Goal: Task Accomplishment & Management: Complete application form

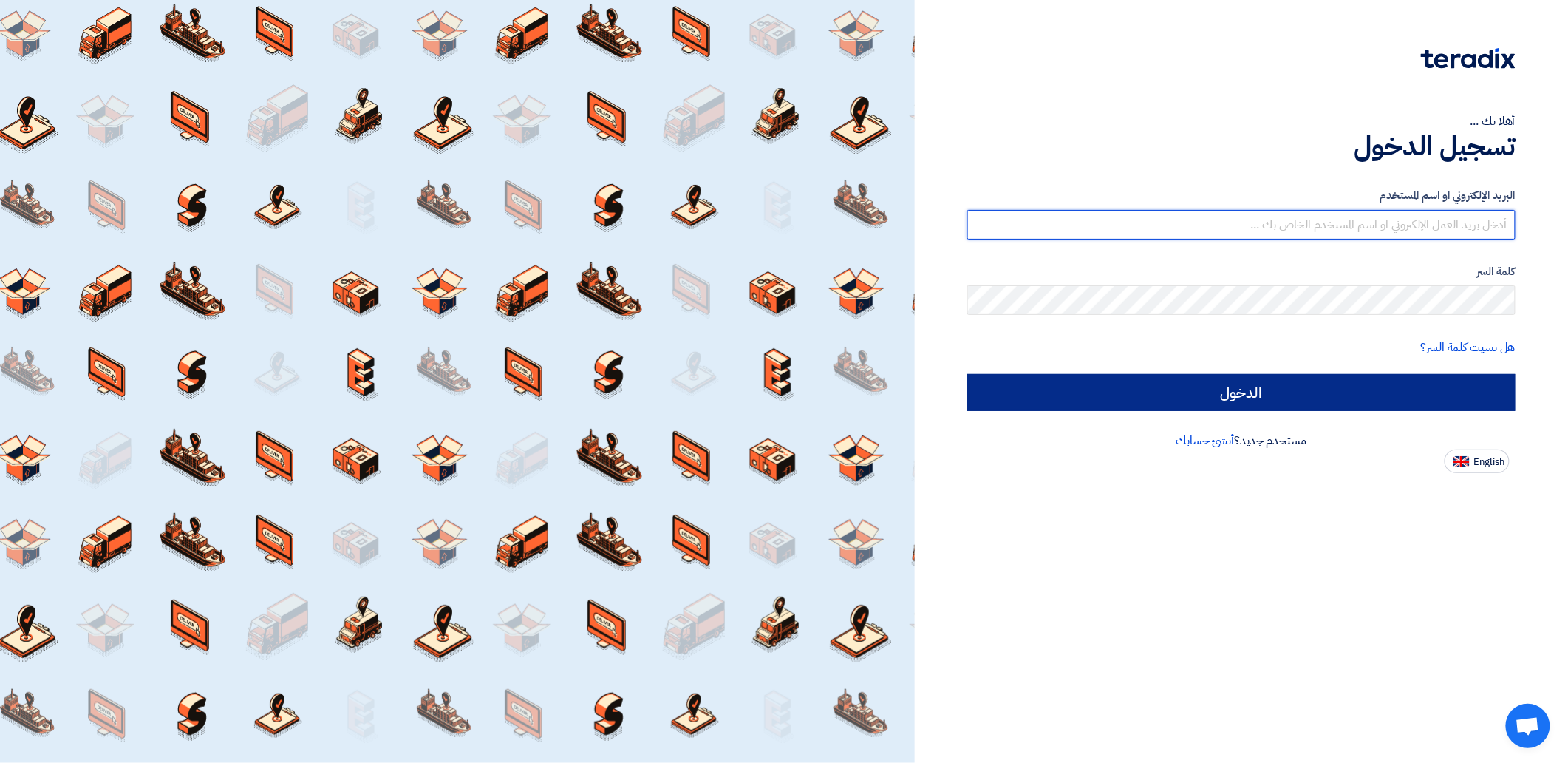
type input "[EMAIL_ADDRESS][DOMAIN_NAME]"
click at [1186, 385] on input "الدخول" at bounding box center [1240, 392] width 548 height 37
type input "Sign in"
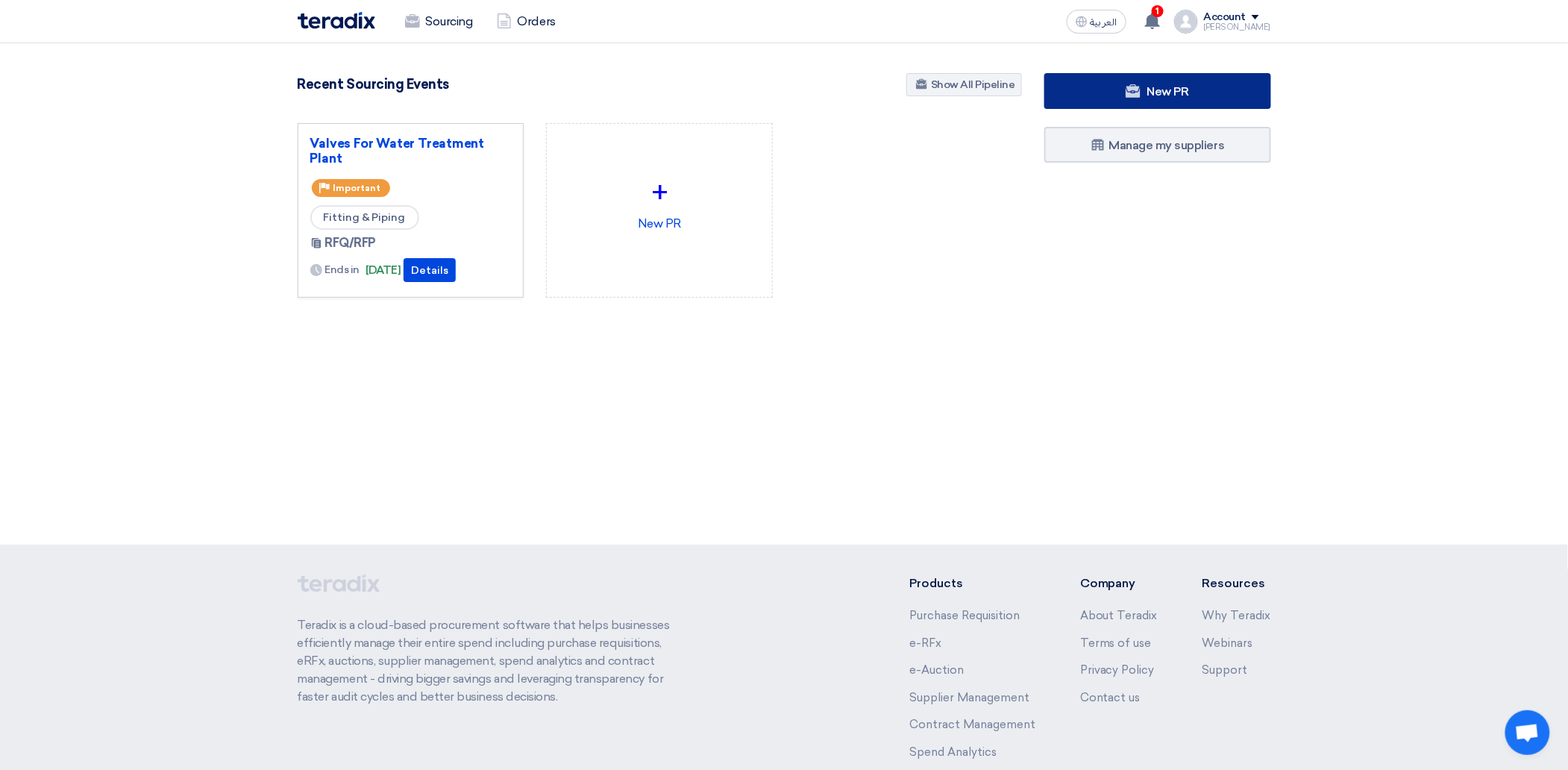
click at [1171, 76] on link "New PR" at bounding box center [1158, 90] width 226 height 35
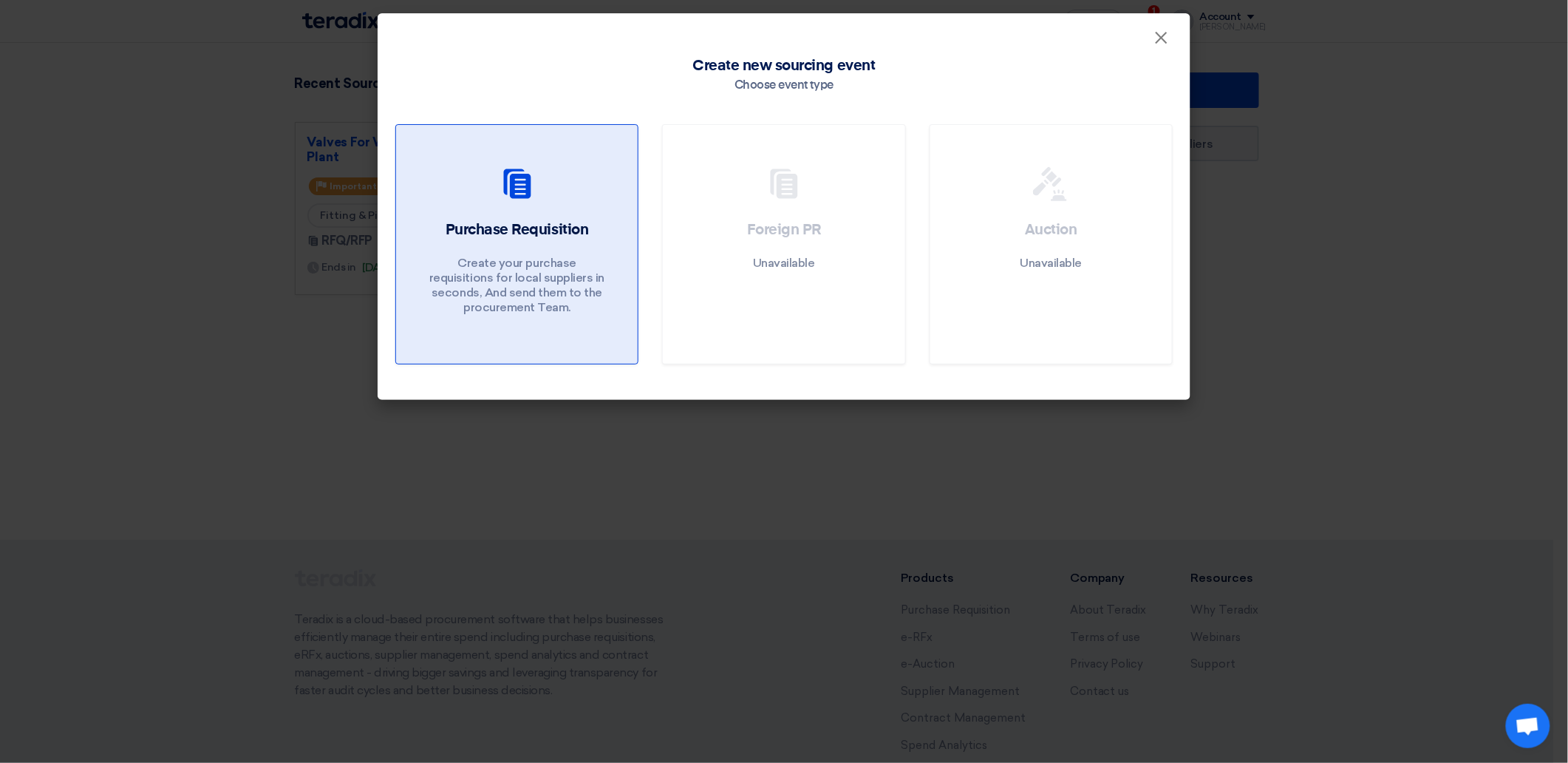
click at [462, 211] on link "Purchase Requisition Create your purchase requisitions for local suppliers in s…" at bounding box center [517, 244] width 243 height 240
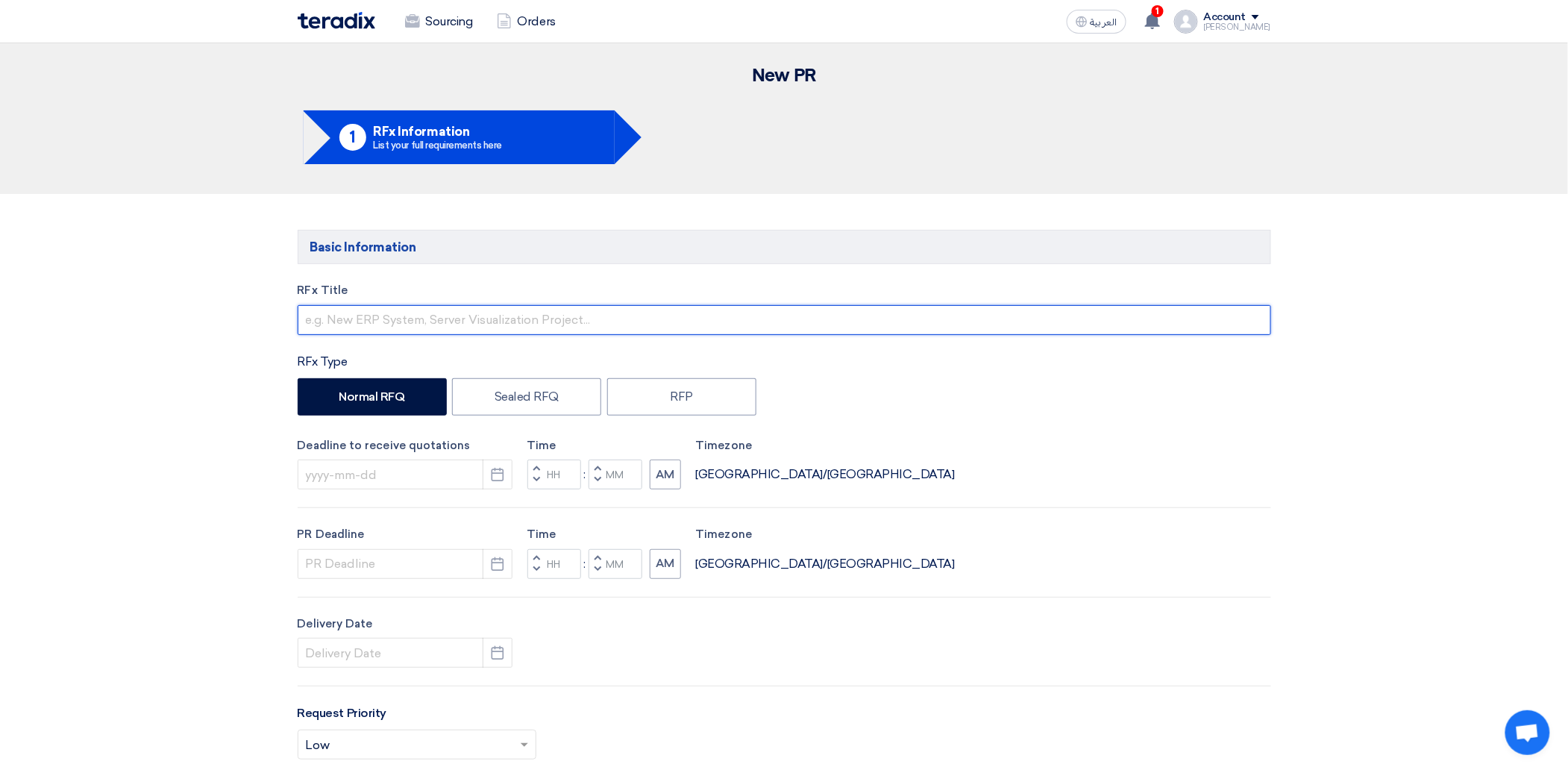
click at [433, 317] on input "text" at bounding box center [784, 319] width 973 height 30
type input "1"
type input "نظافه لاجون الصرف الصناعي"
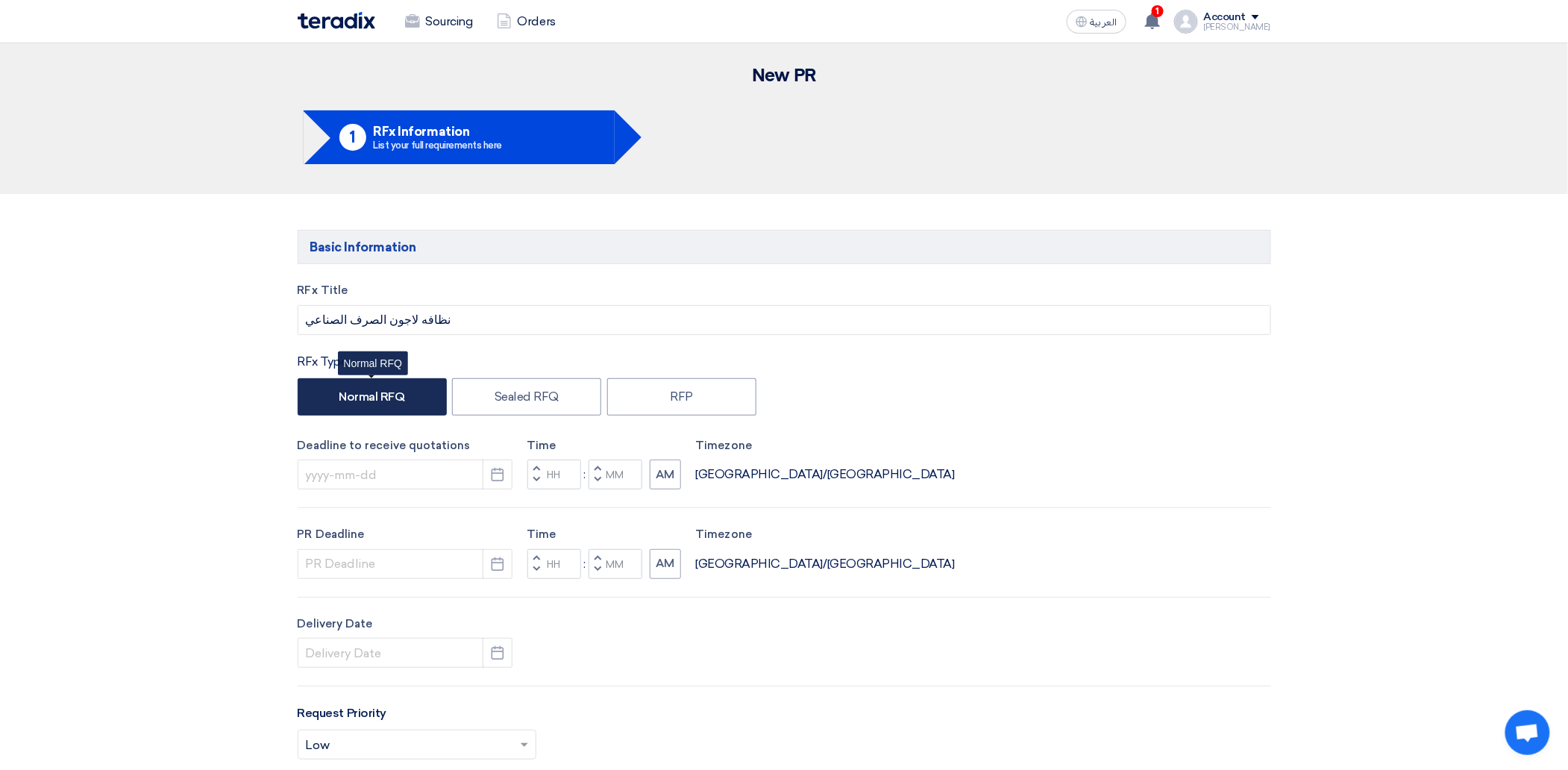
click at [381, 395] on label "Normal RFQ" at bounding box center [372, 396] width 150 height 37
click at [348, 395] on input "Normal RFQ" at bounding box center [343, 396] width 10 height 10
click at [499, 475] on use "button" at bounding box center [498, 475] width 12 height 13
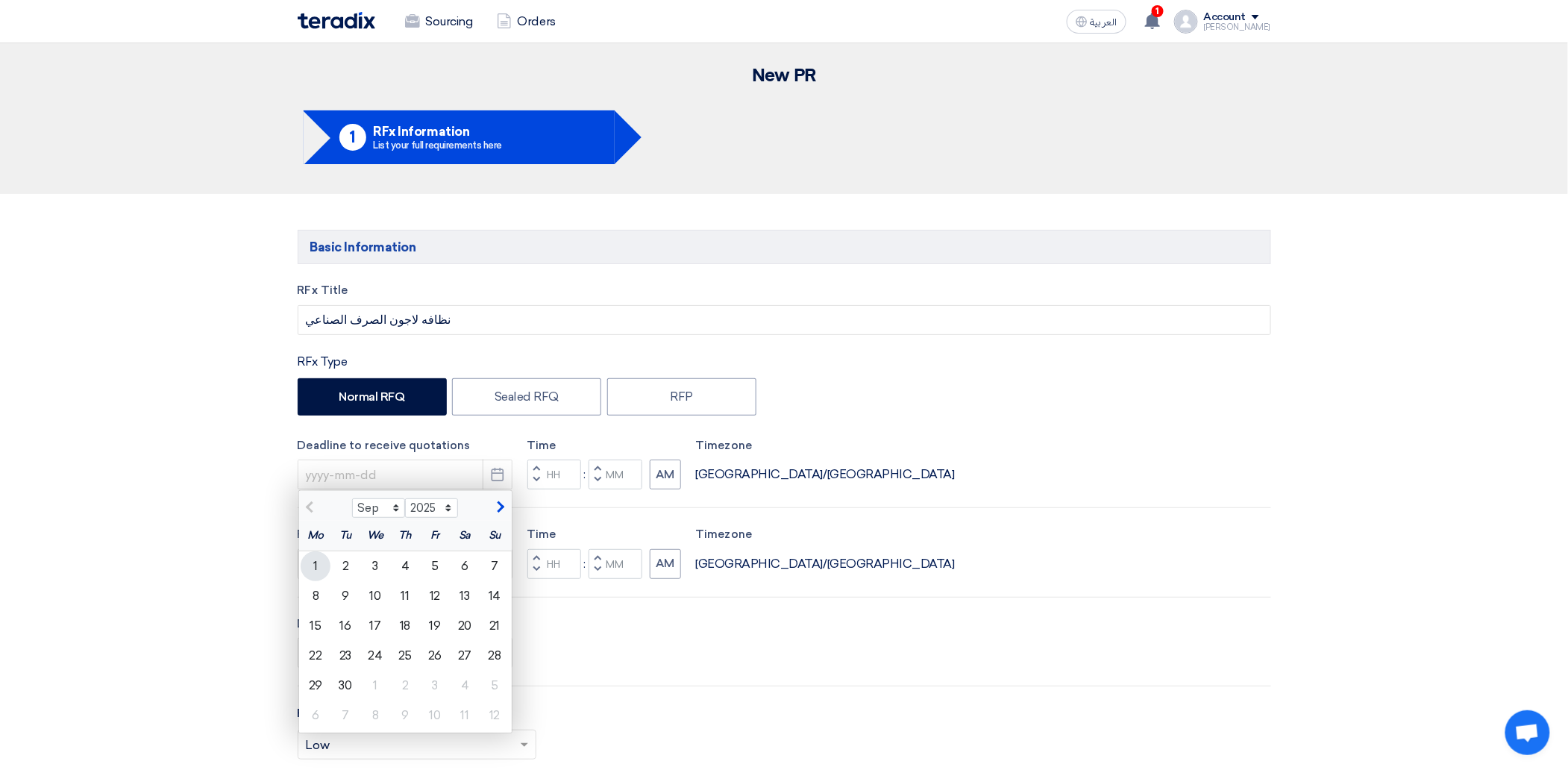
click at [312, 569] on div "1" at bounding box center [315, 566] width 30 height 30
type input "[DATE]"
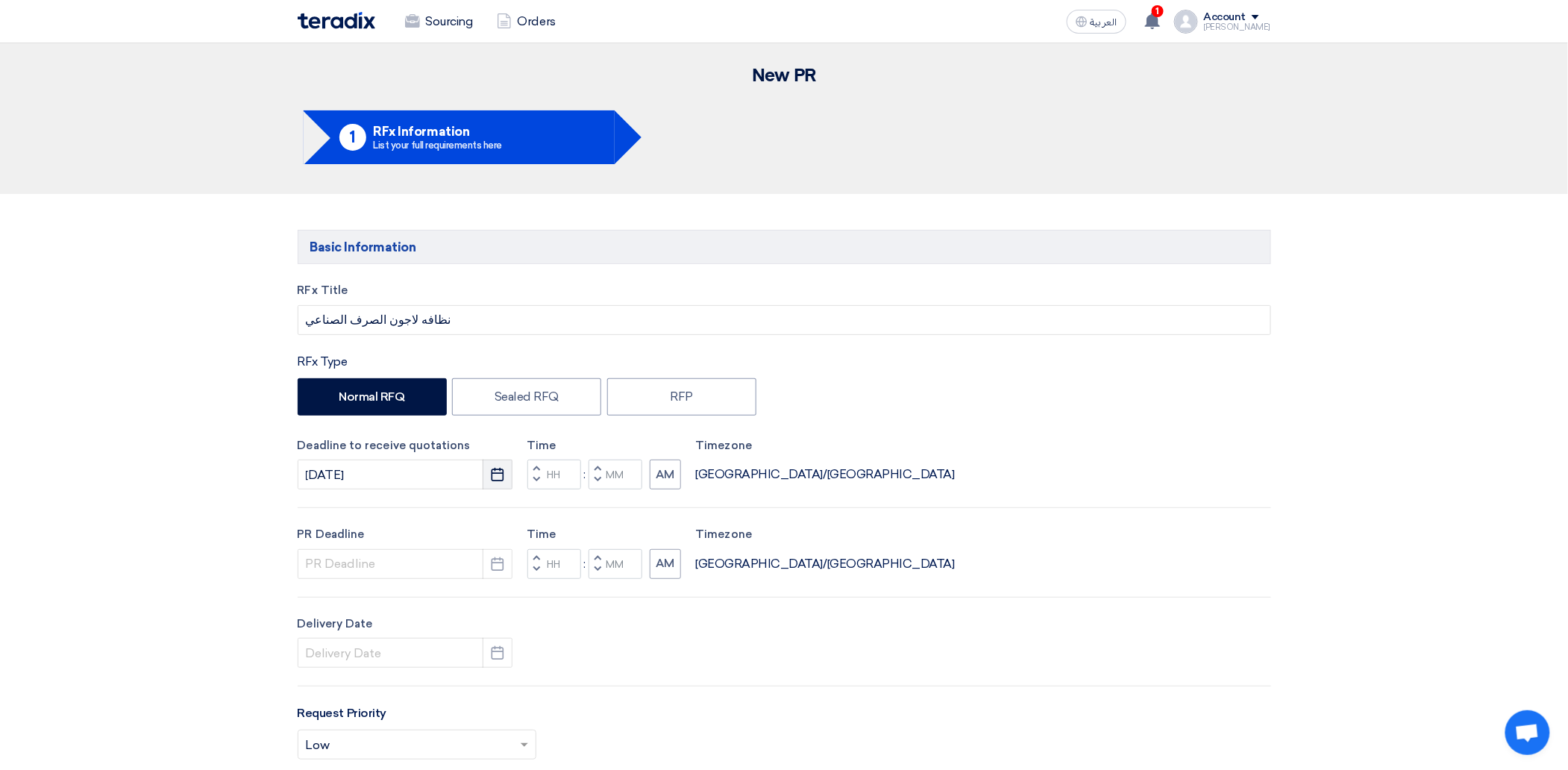
click at [496, 476] on icon "Pick a date" at bounding box center [498, 475] width 15 height 15
select select "9"
select select "2025"
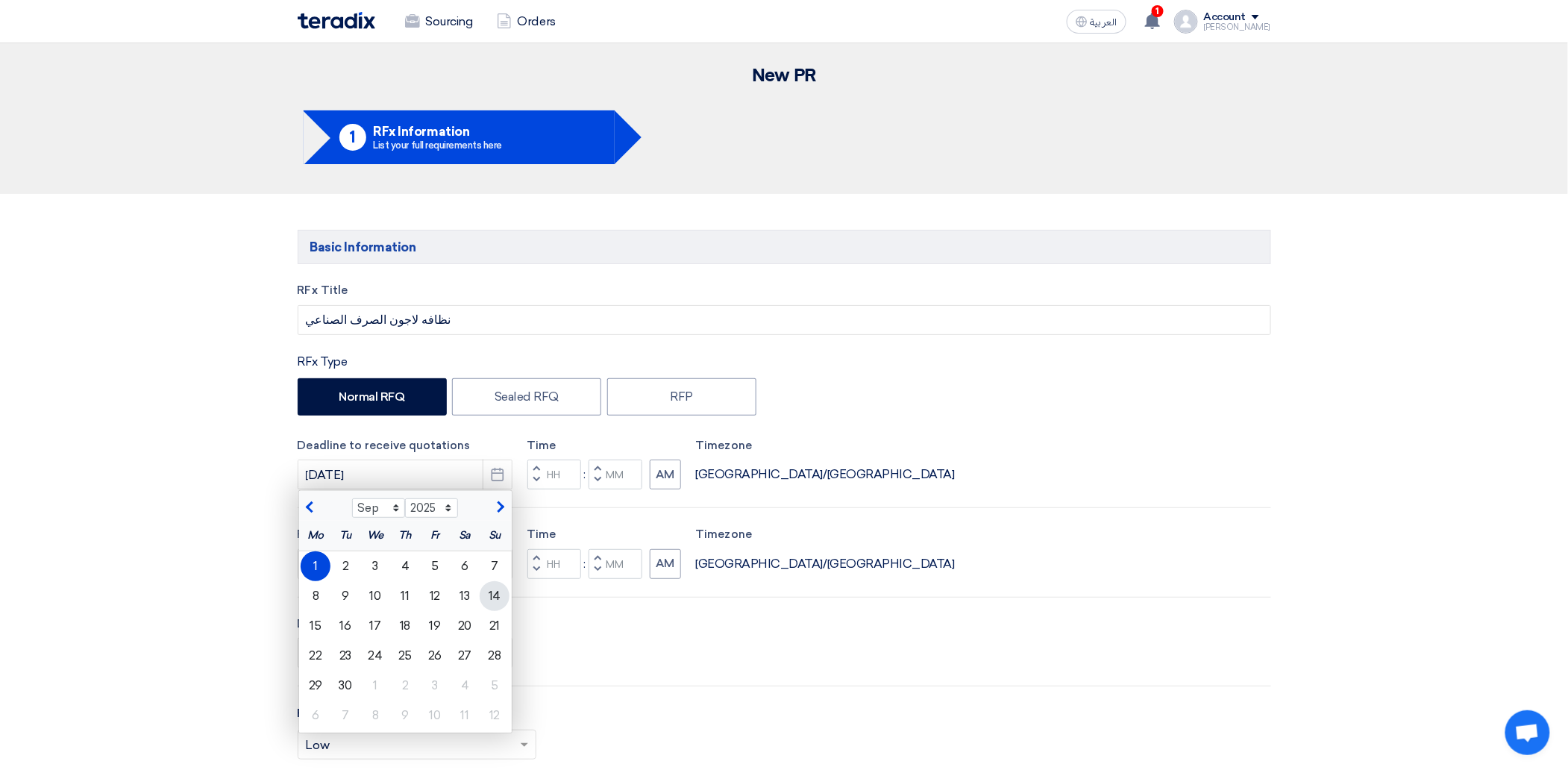
click at [496, 592] on div "14" at bounding box center [494, 595] width 30 height 30
type input "[DATE]"
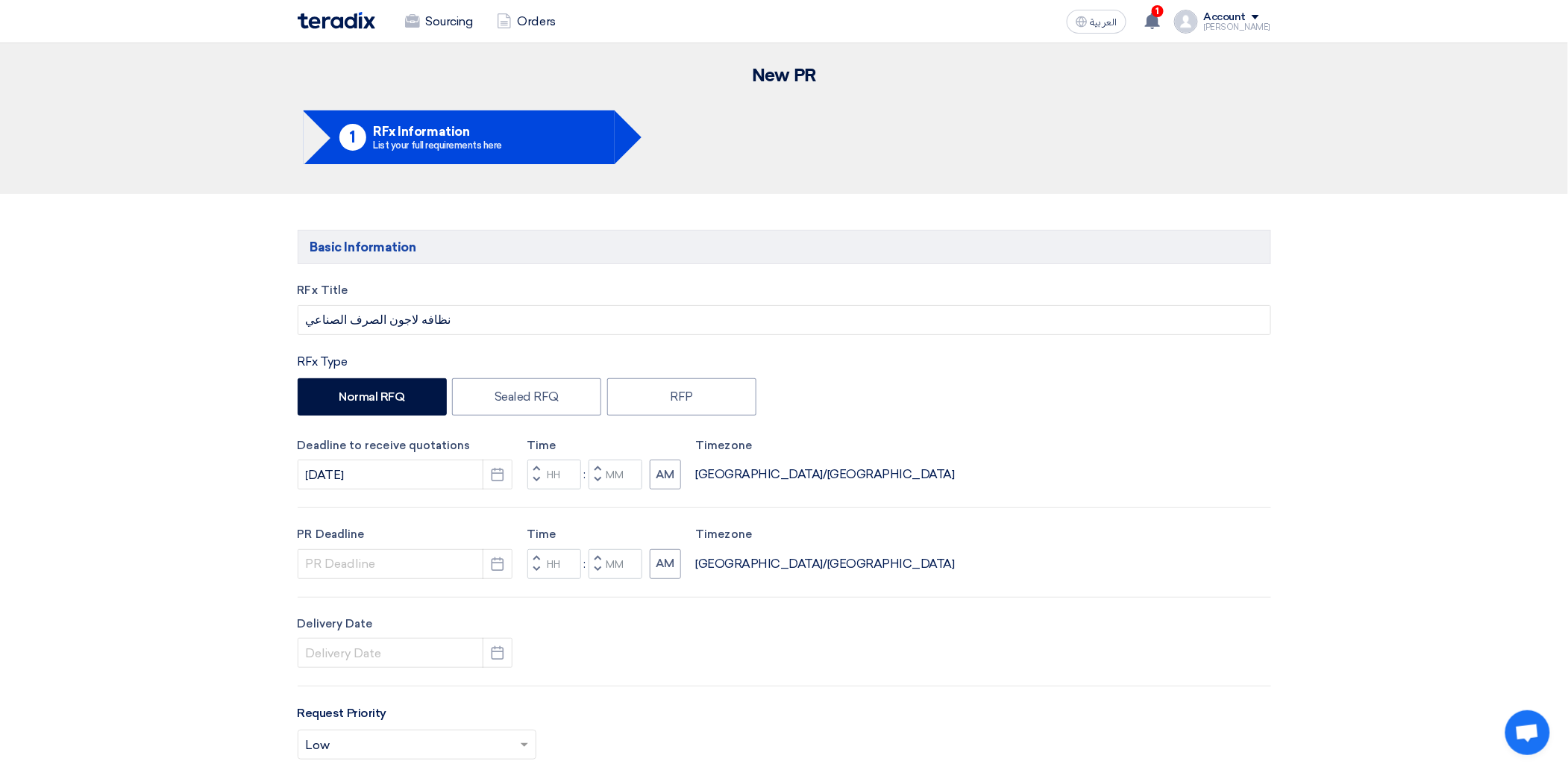
click at [532, 481] on button "Decrement hours" at bounding box center [536, 480] width 18 height 18
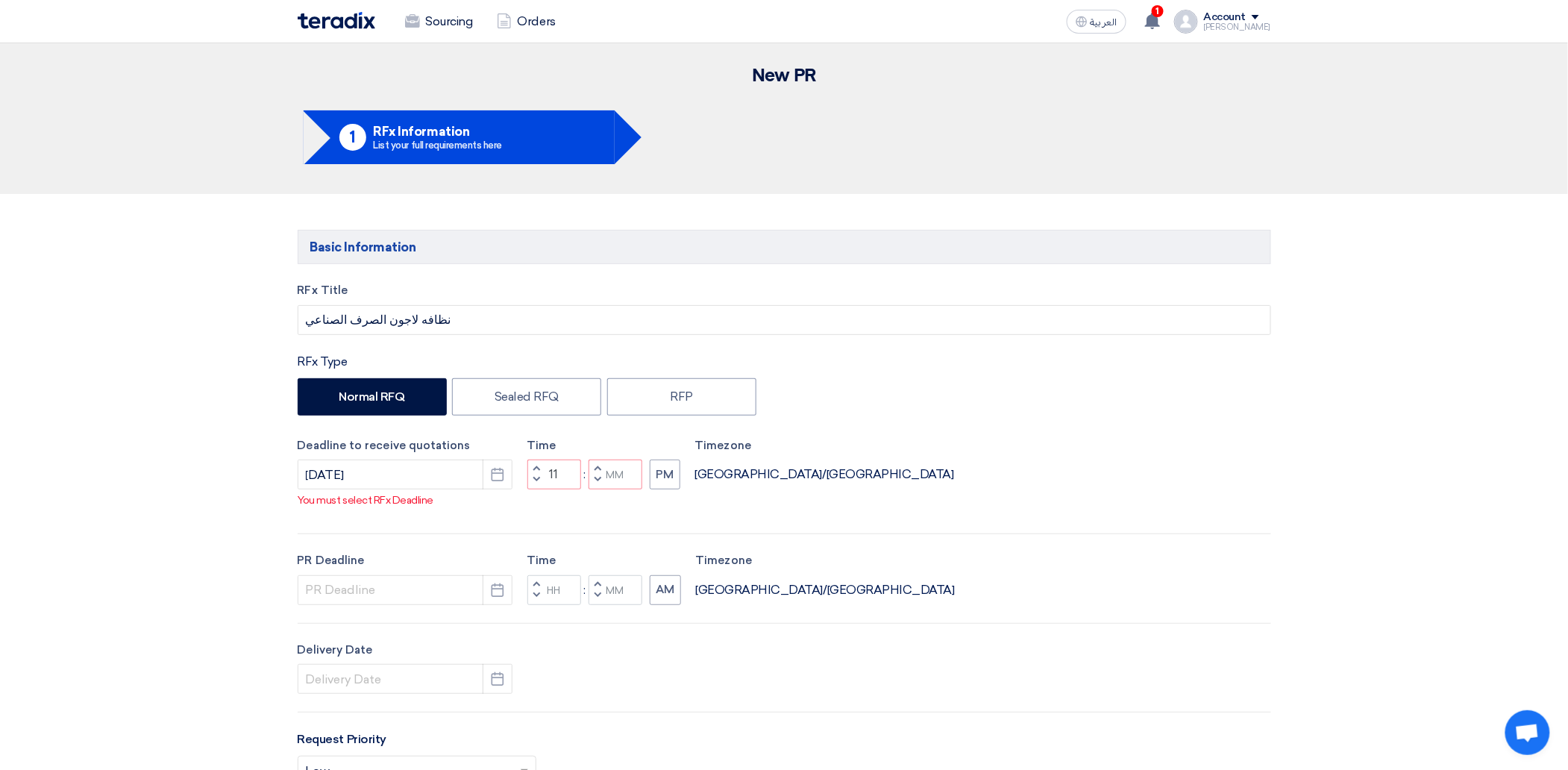
click at [596, 480] on span "button" at bounding box center [597, 479] width 5 height 9
type input "10"
type input "59"
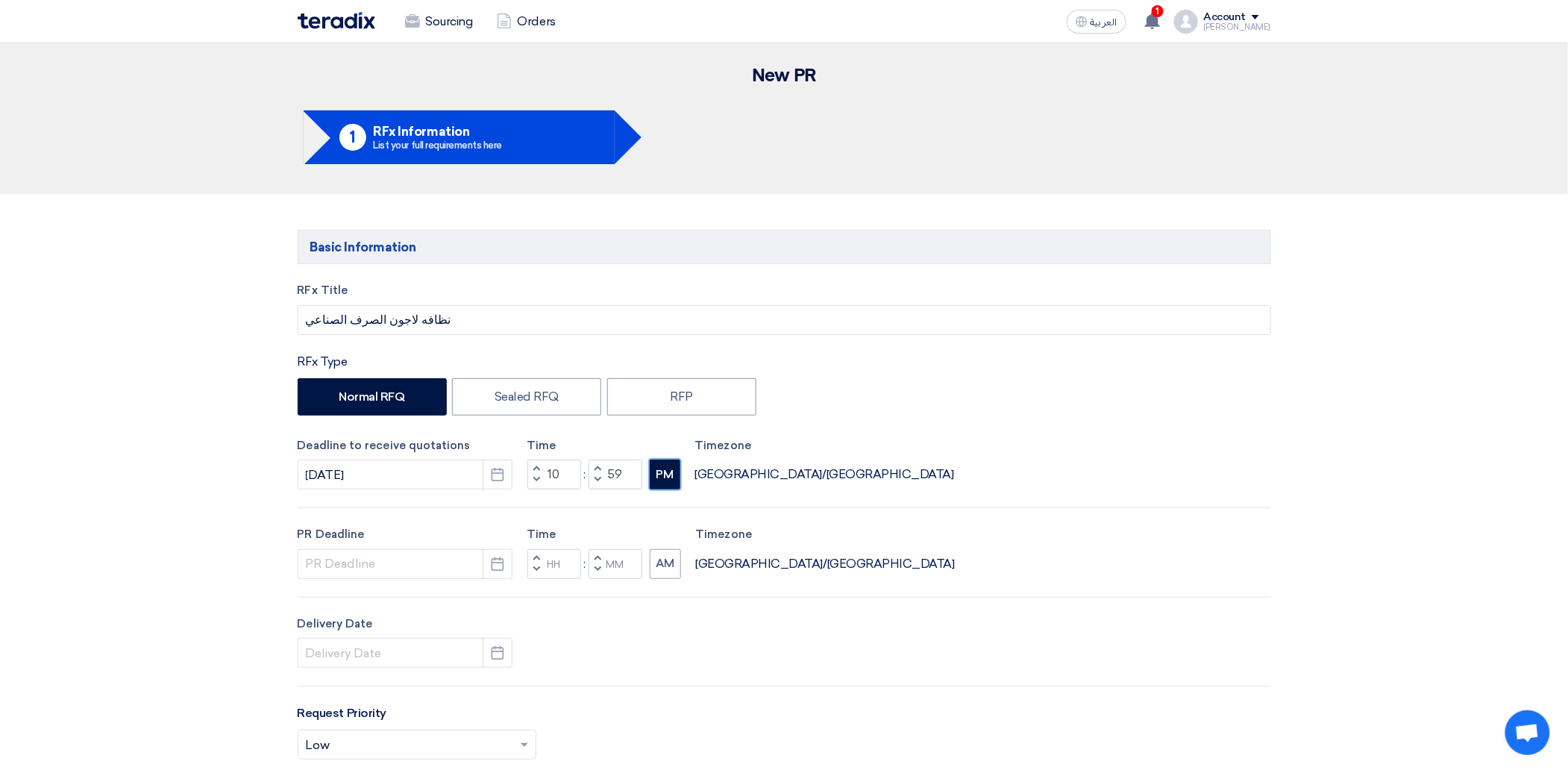
click at [664, 481] on button "PM" at bounding box center [666, 474] width 31 height 30
click at [487, 556] on button "Pick a date" at bounding box center [497, 564] width 30 height 30
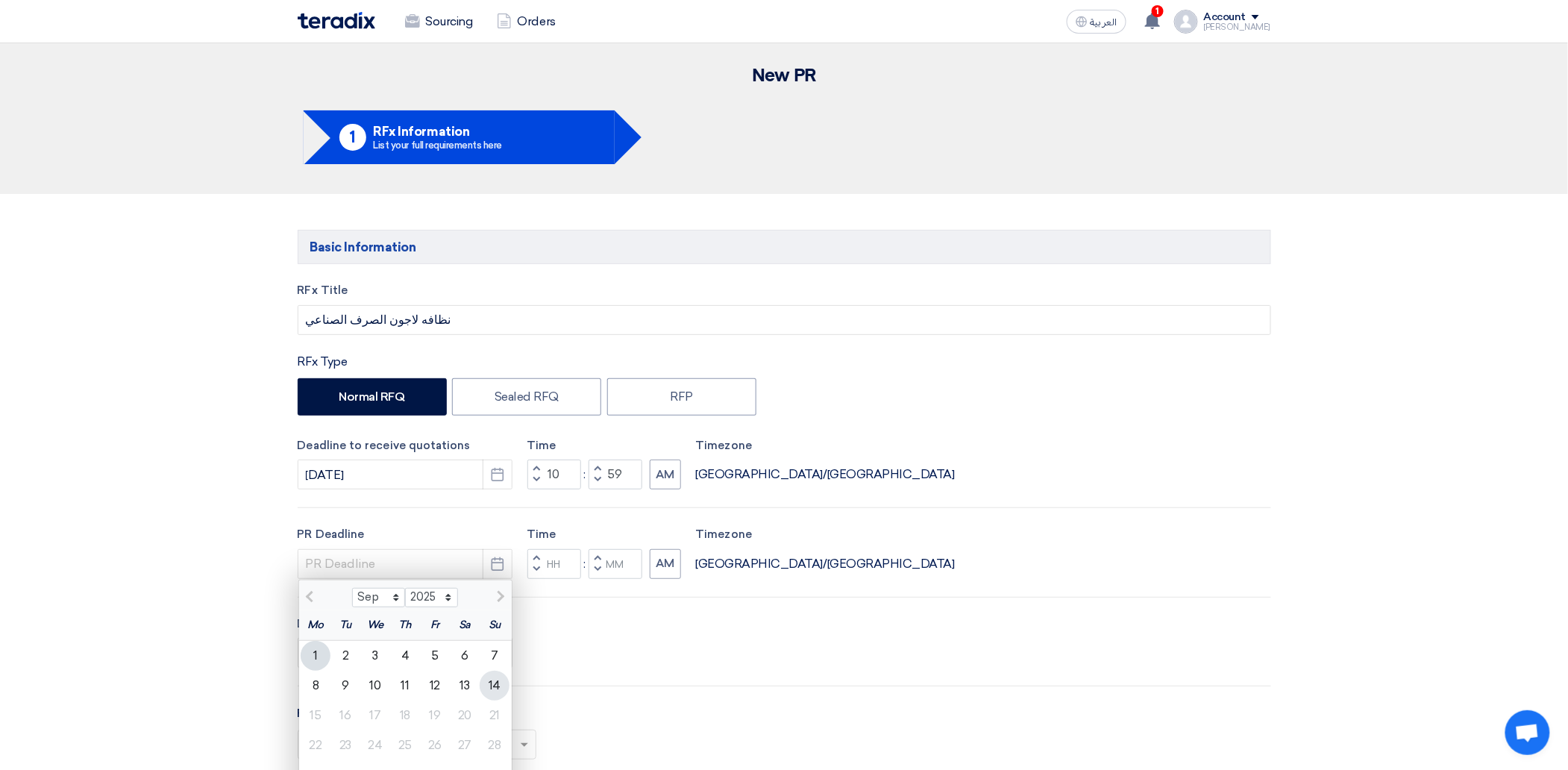
click at [502, 682] on div "14" at bounding box center [494, 685] width 30 height 30
type input "[DATE]"
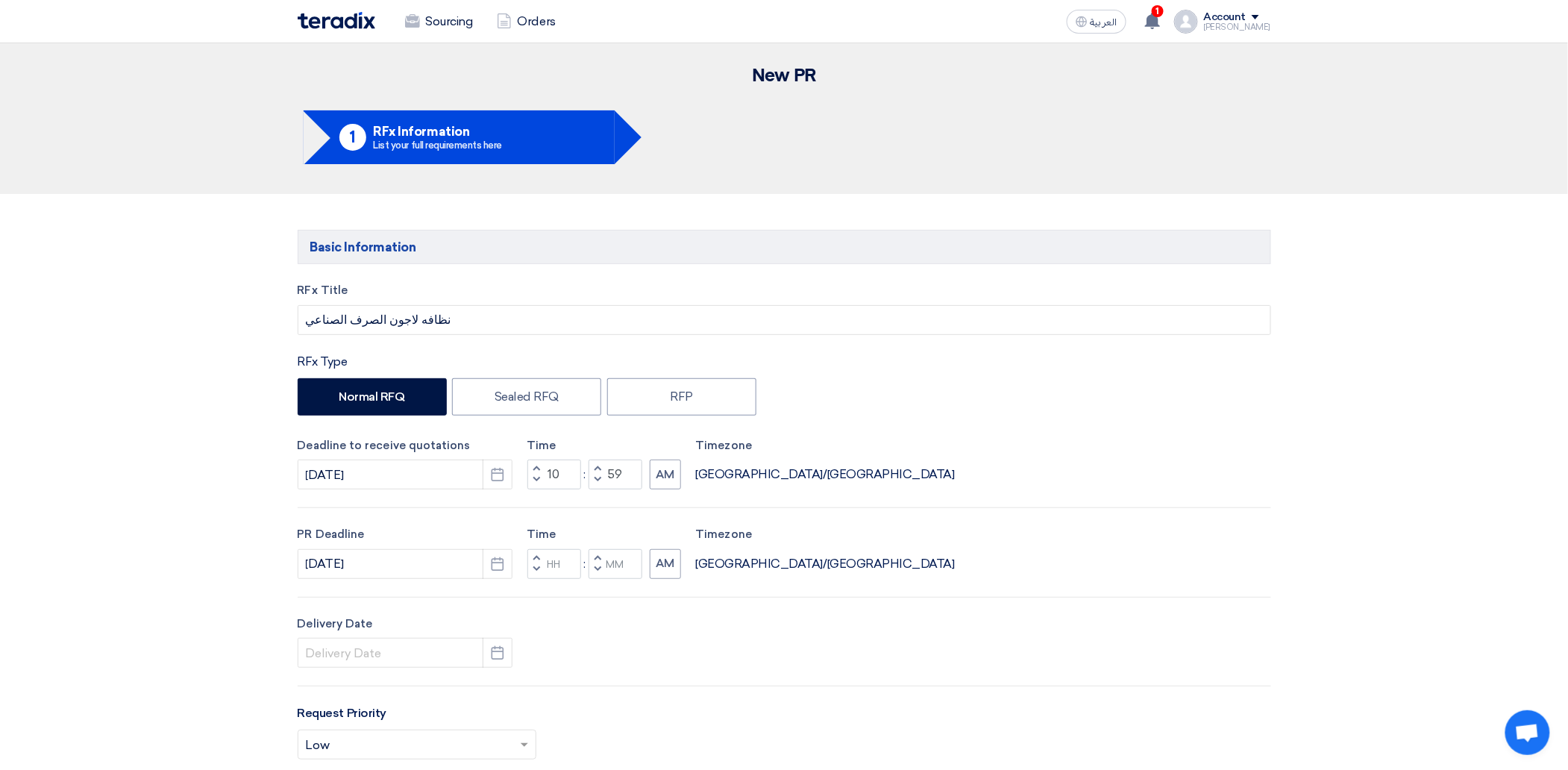
click at [538, 565] on button "Decrement hours" at bounding box center [536, 569] width 18 height 18
click at [595, 569] on span "button" at bounding box center [597, 569] width 5 height 9
type input "10"
type input "59"
click at [676, 562] on button "PM" at bounding box center [666, 564] width 31 height 30
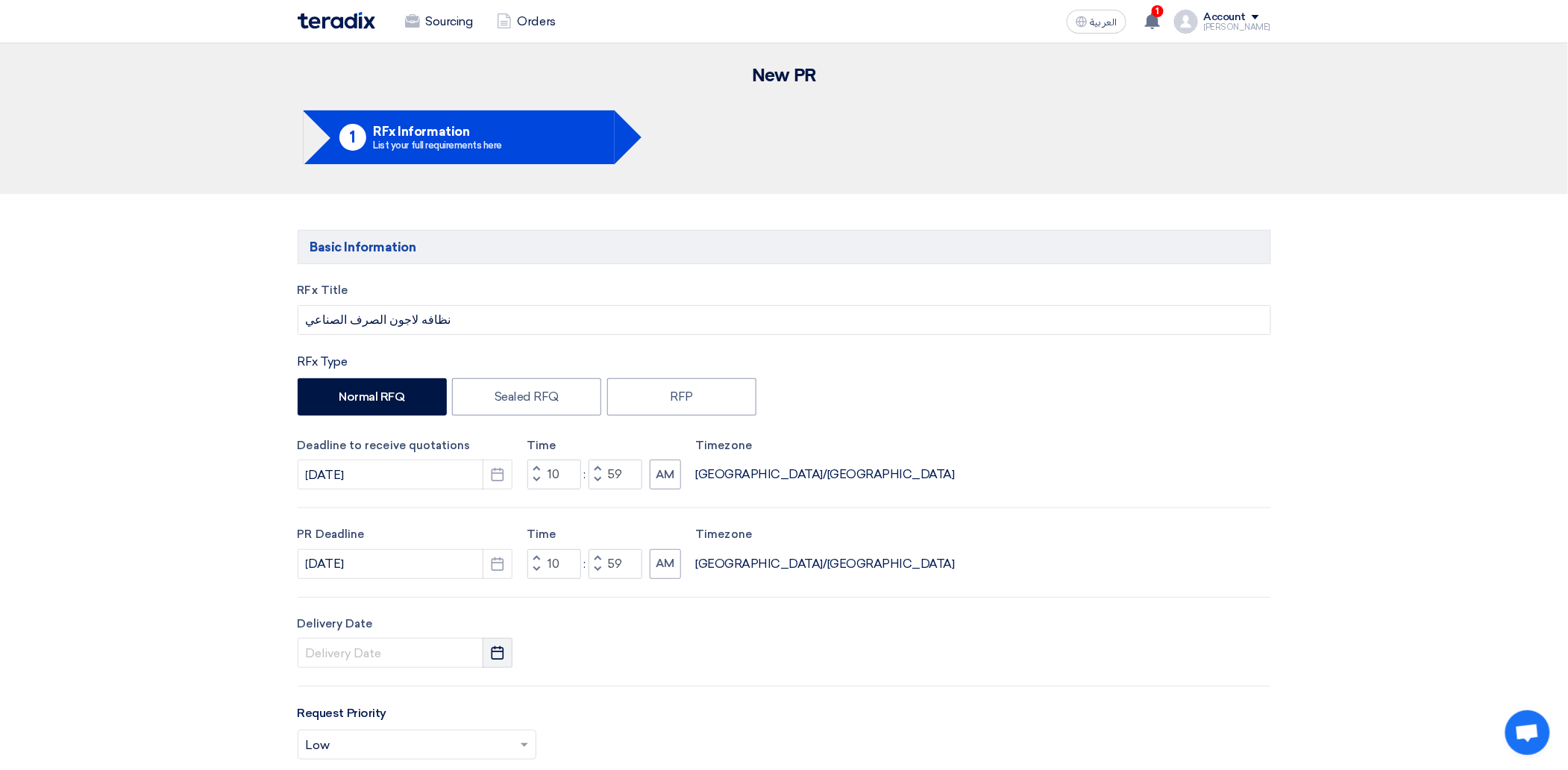
click at [492, 654] on use "button" at bounding box center [498, 653] width 12 height 13
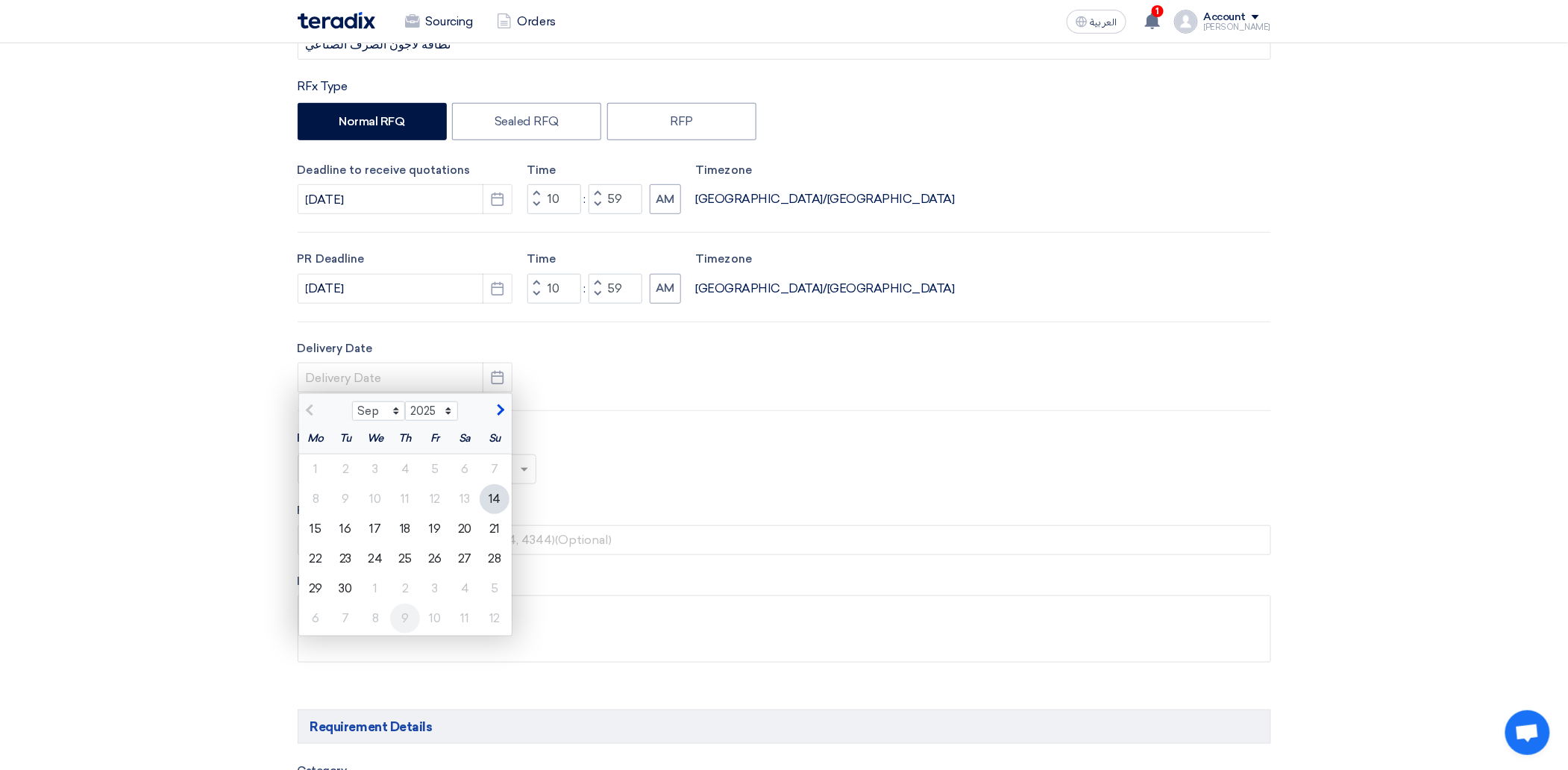
scroll to position [298, 0]
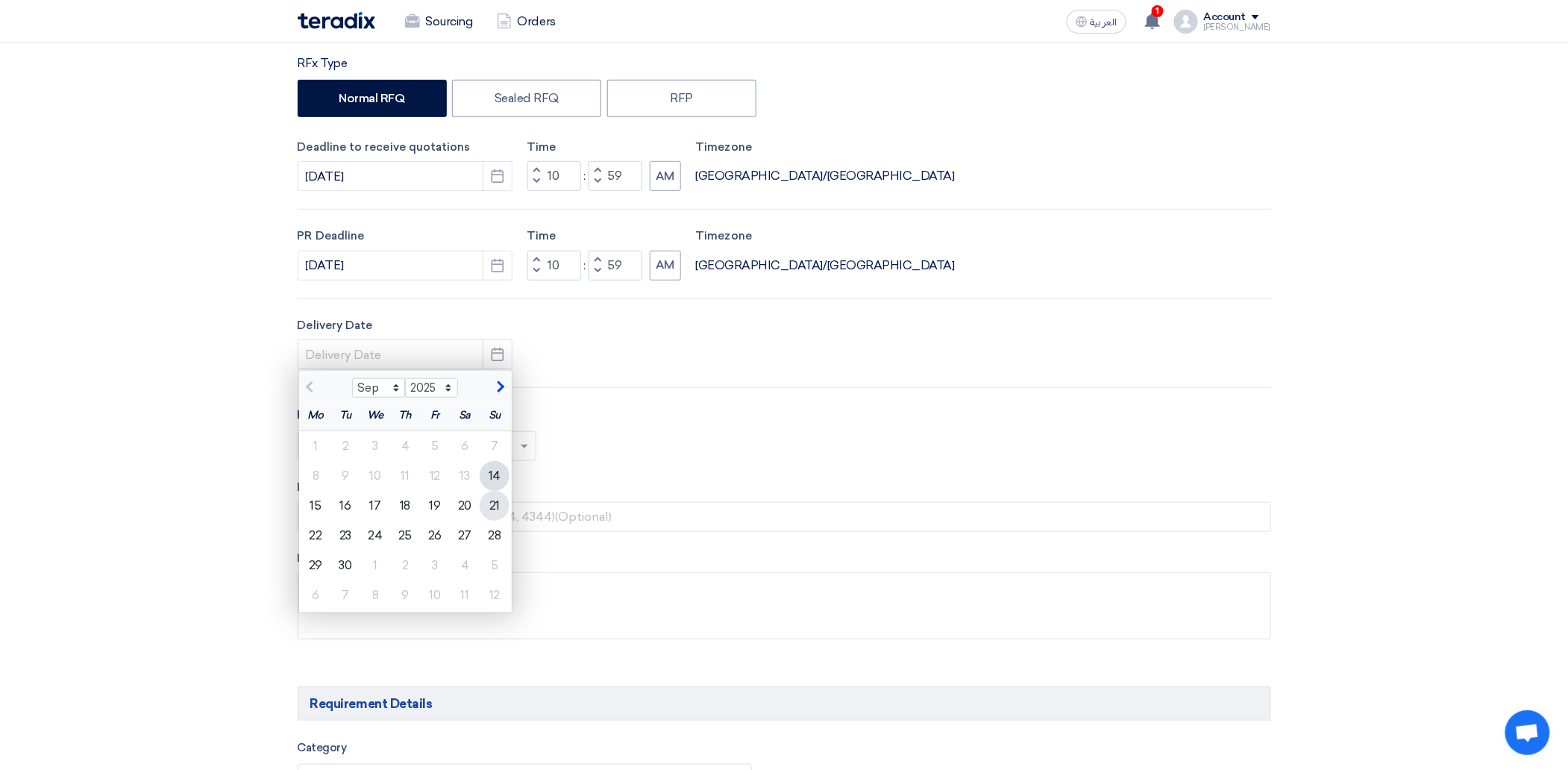
click at [492, 507] on div "21" at bounding box center [494, 505] width 30 height 30
type input "[DATE]"
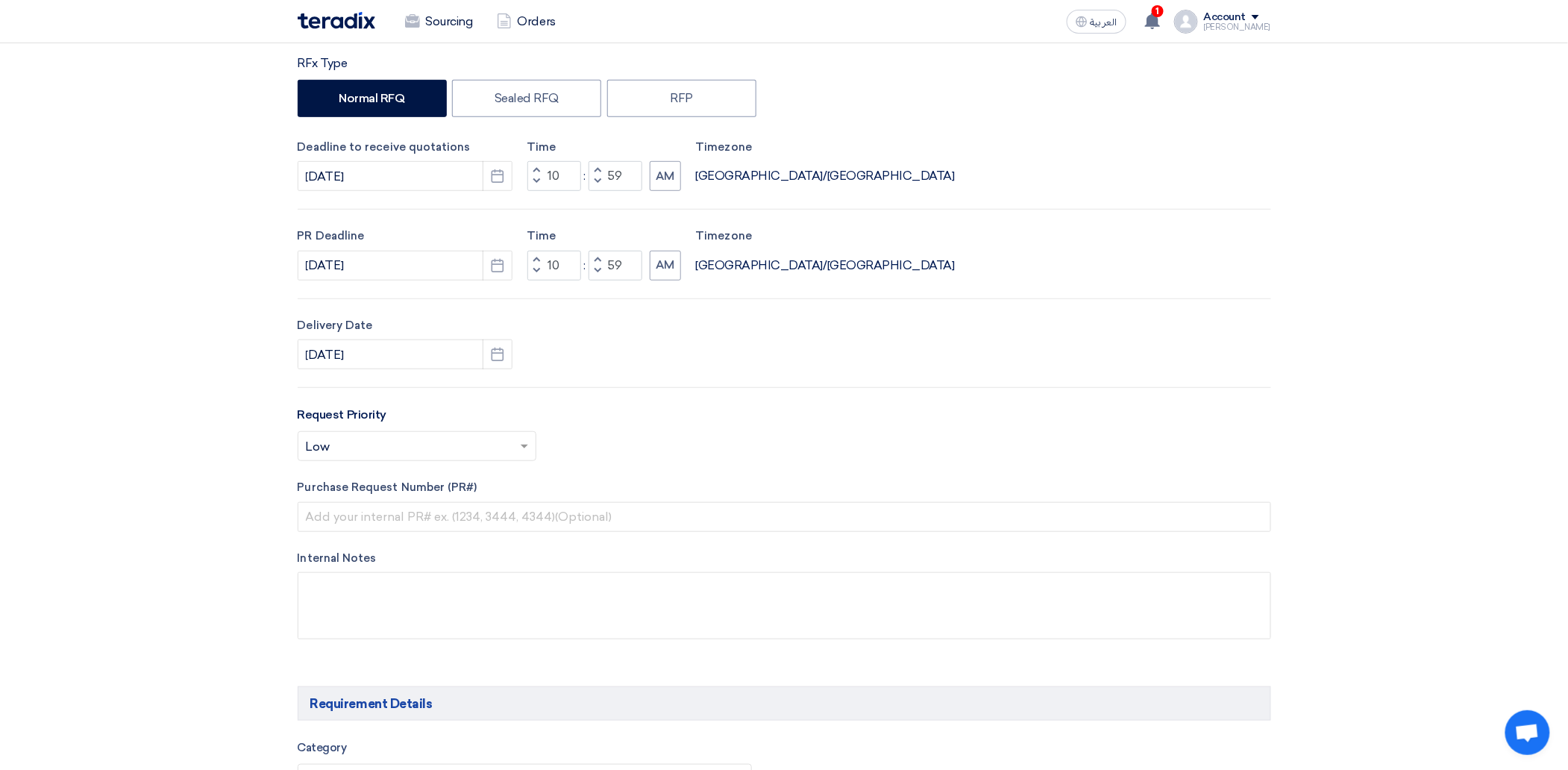
click at [523, 445] on span at bounding box center [526, 446] width 18 height 18
click at [353, 476] on div "Critical" at bounding box center [416, 477] width 237 height 31
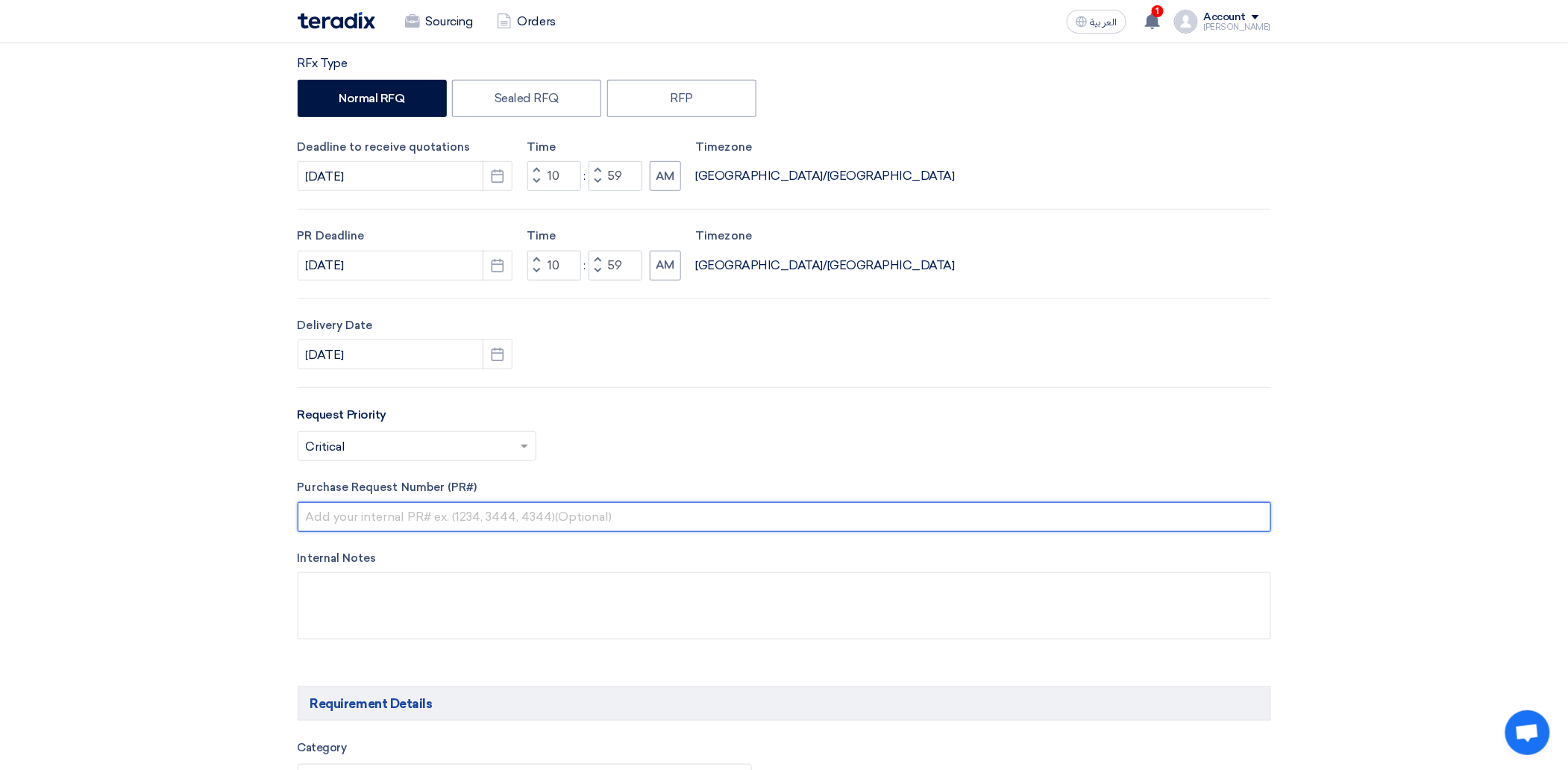
click at [377, 526] on input "text" at bounding box center [784, 517] width 973 height 30
type input "10007629"
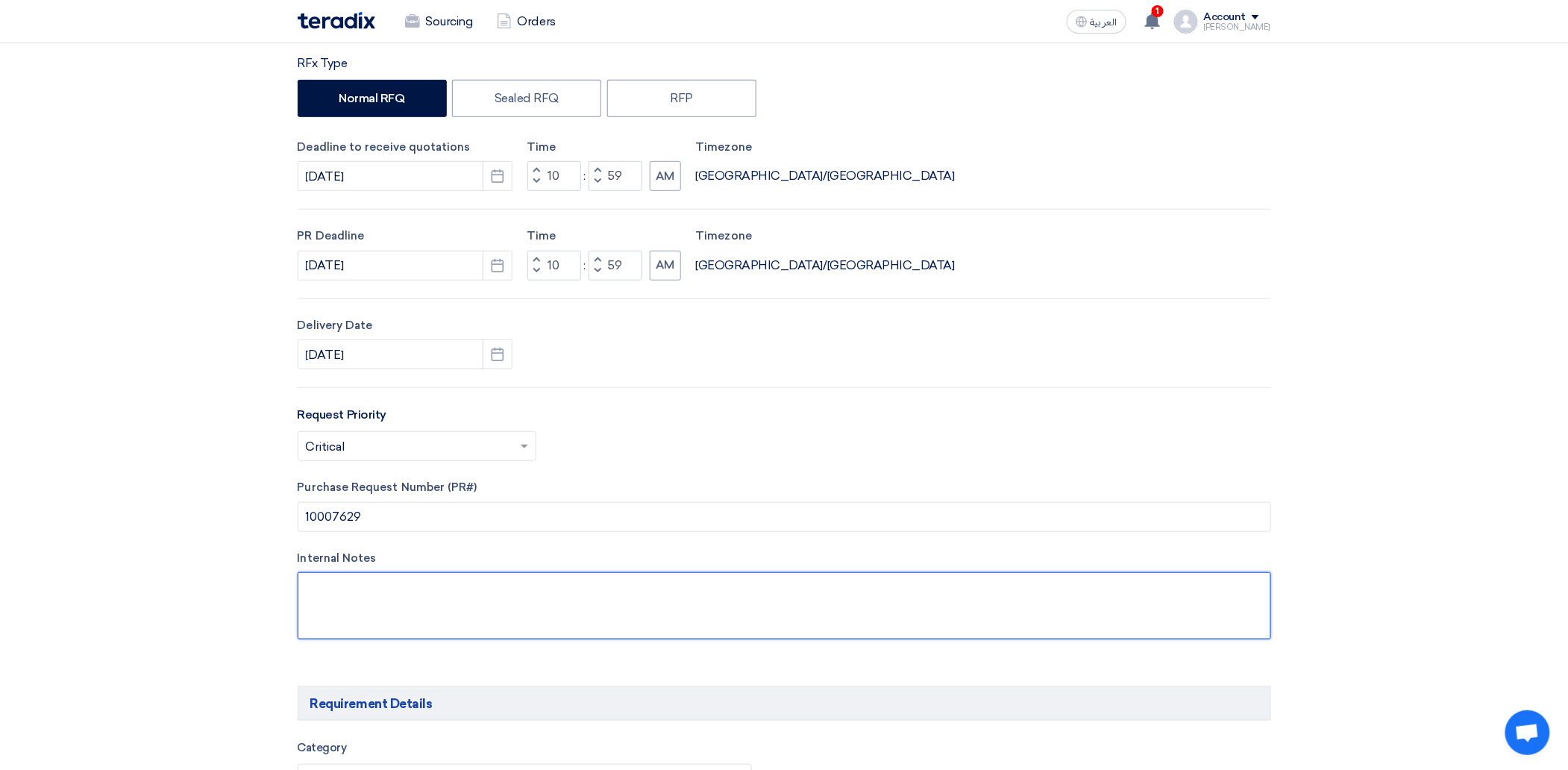
click at [364, 615] on textarea at bounding box center [784, 606] width 973 height 67
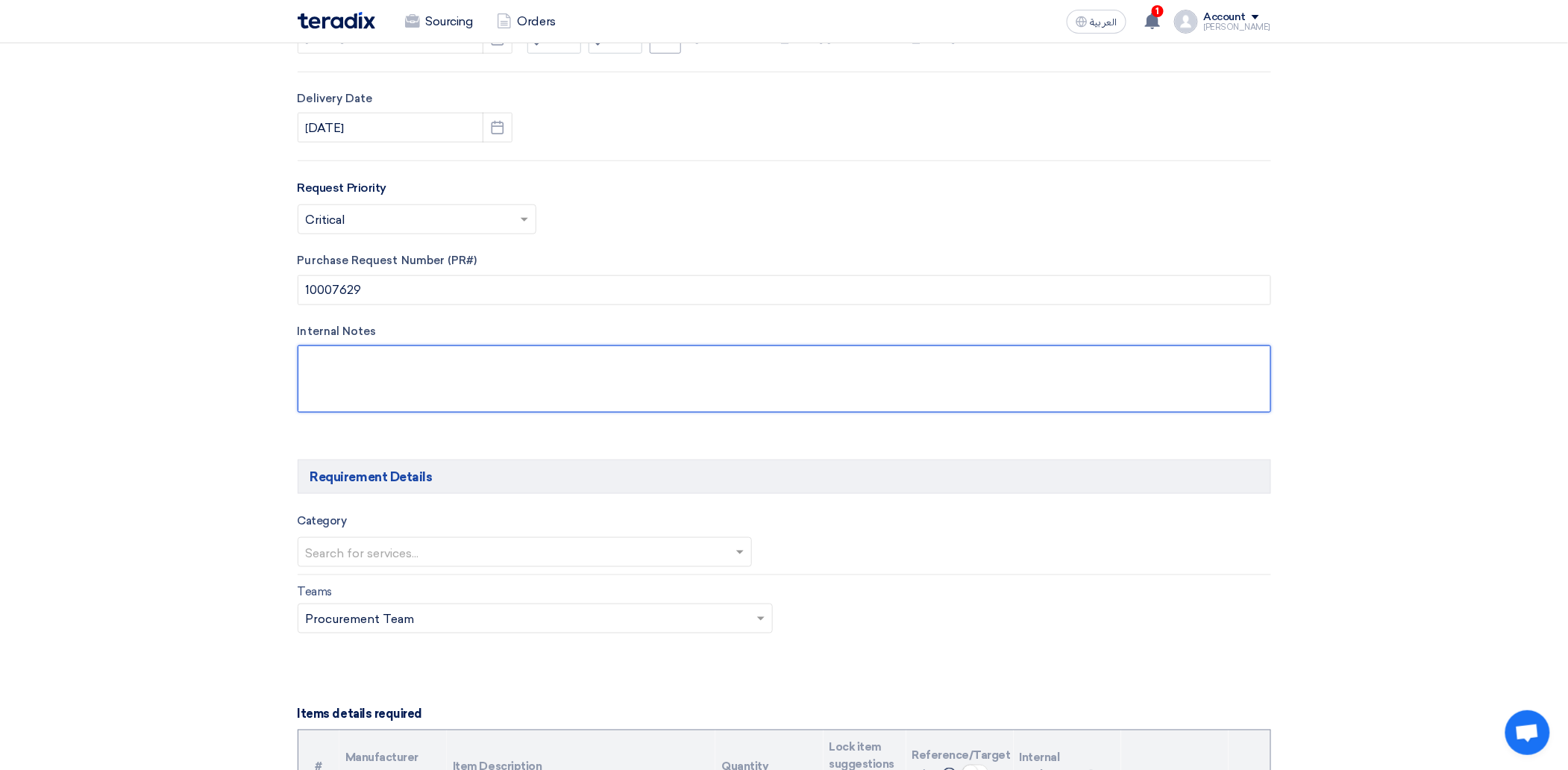
scroll to position [596, 0]
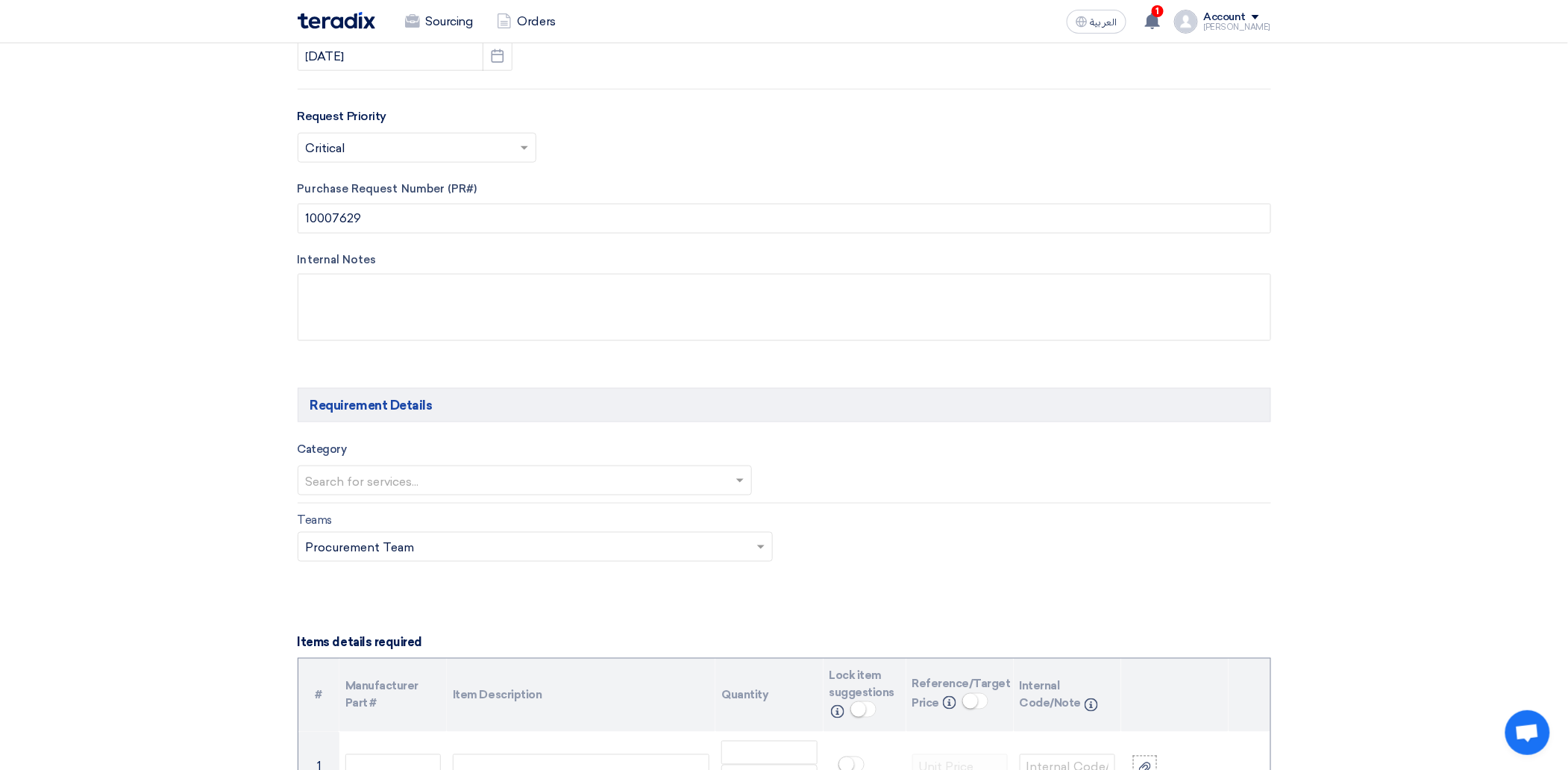
click at [323, 481] on input "text" at bounding box center [518, 481] width 424 height 25
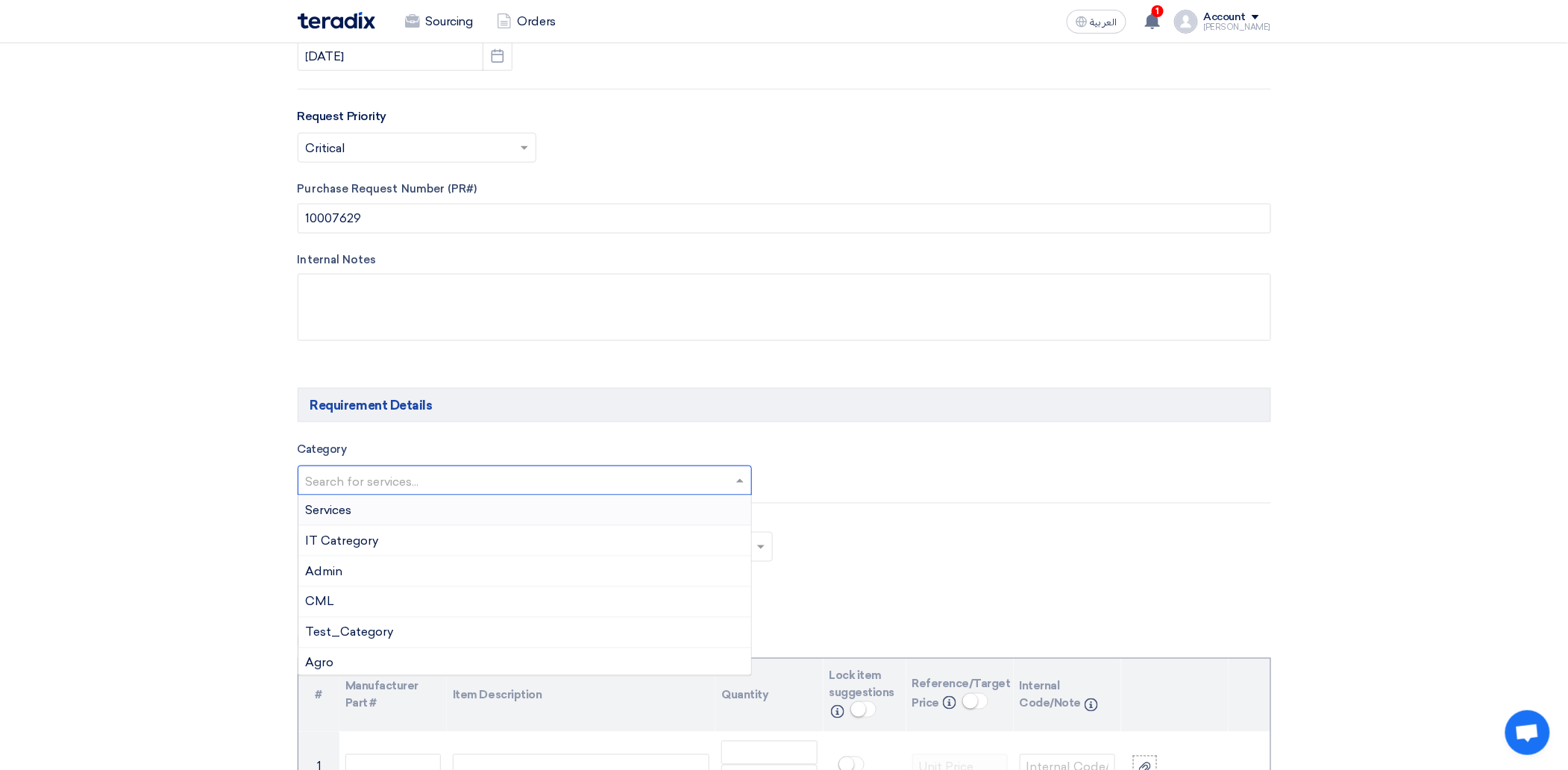
click at [353, 520] on div "Services" at bounding box center [525, 511] width 454 height 31
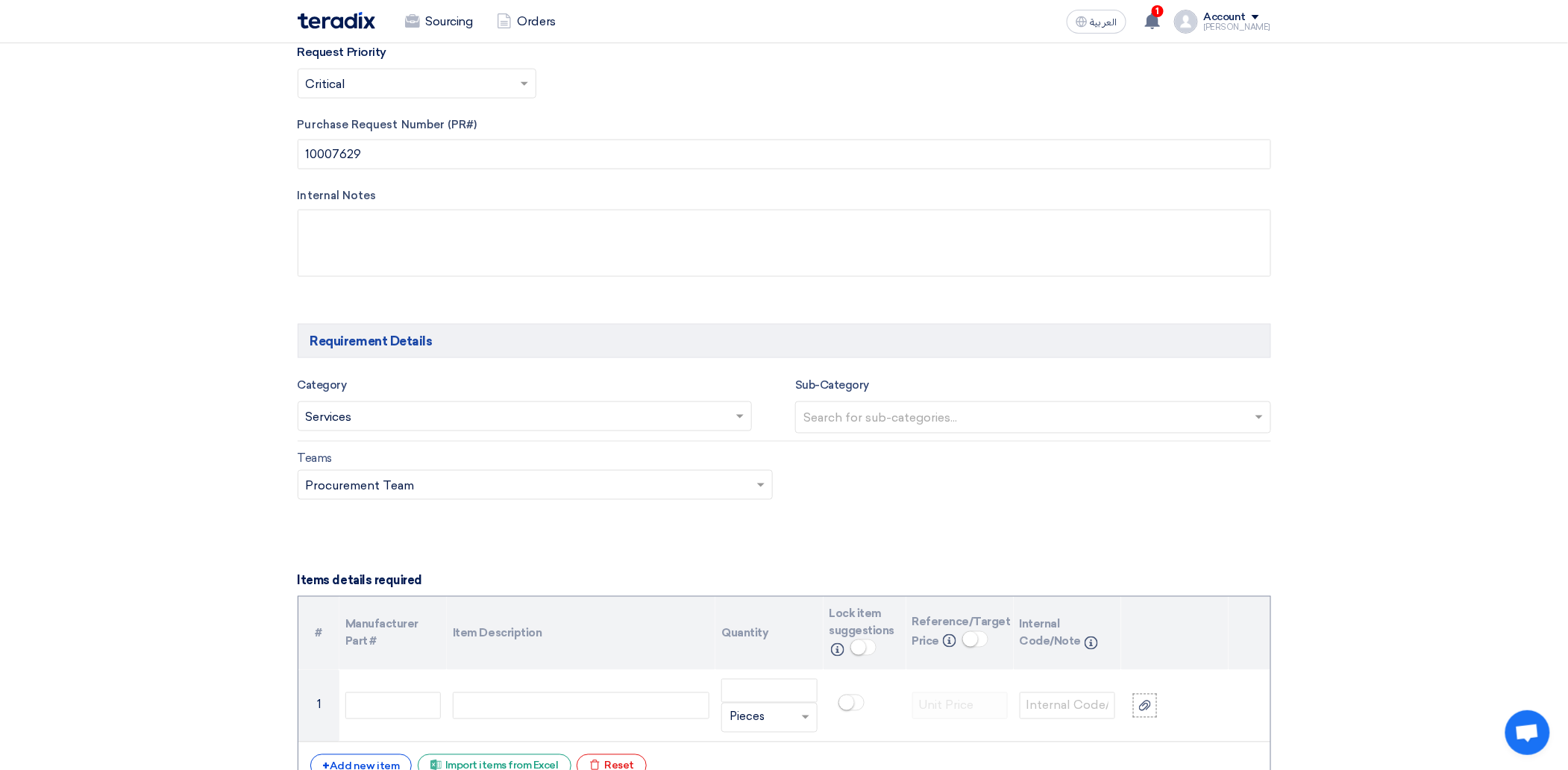
scroll to position [696, 0]
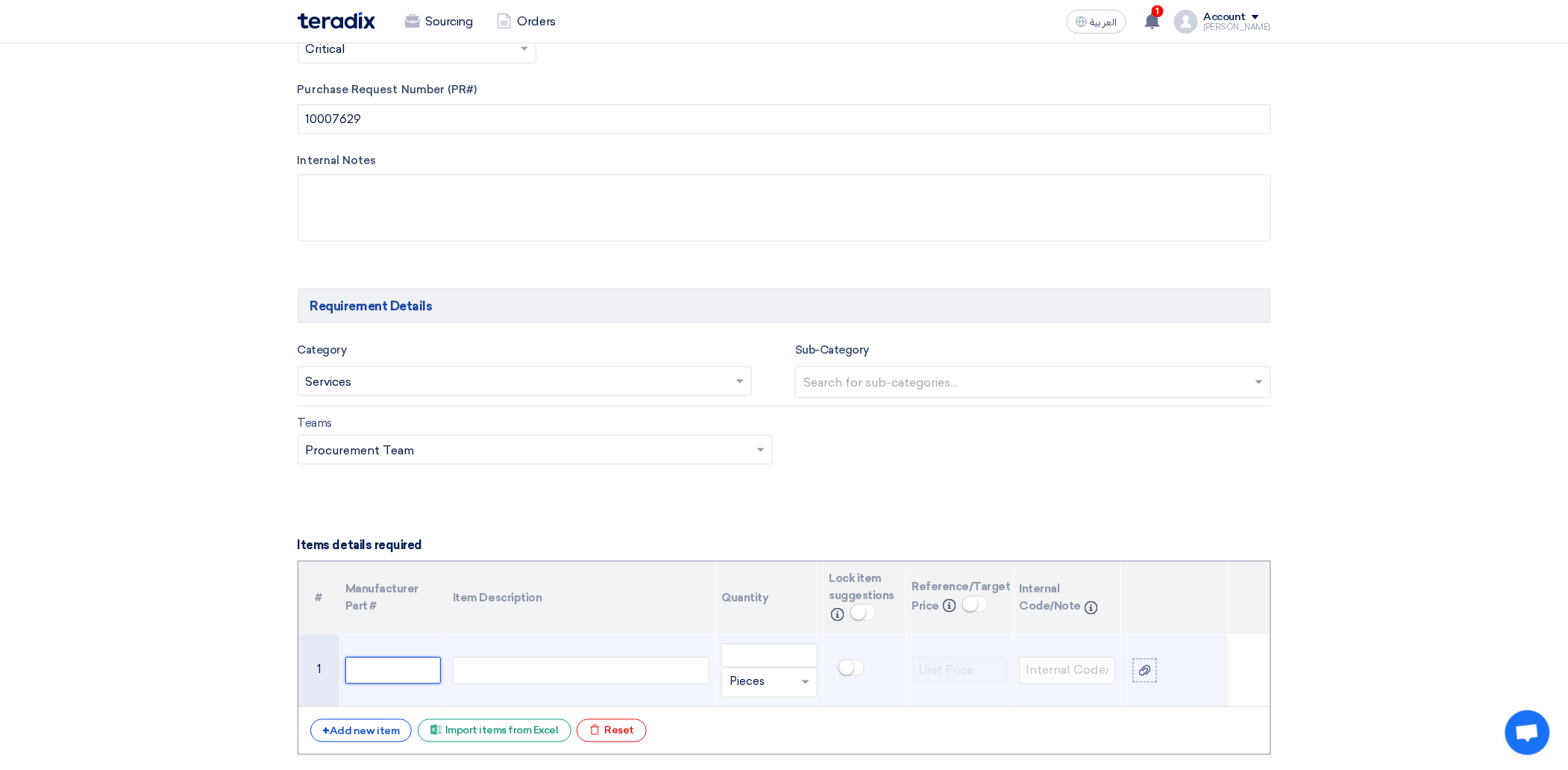
click at [407, 684] on input "text" at bounding box center [393, 670] width 96 height 27
click at [518, 680] on div at bounding box center [581, 670] width 257 height 27
click at [801, 655] on input "number" at bounding box center [769, 655] width 96 height 24
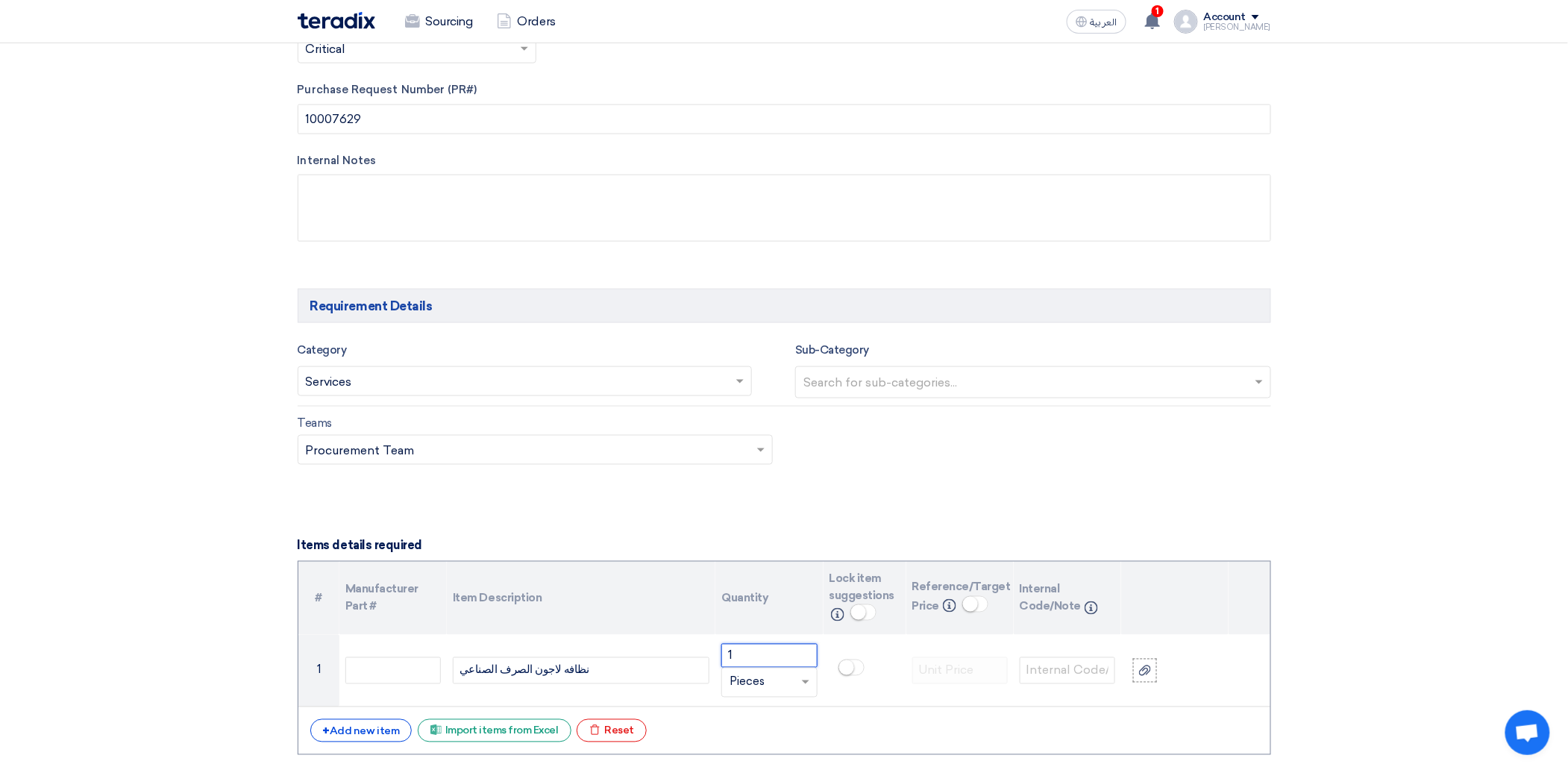
type input "1"
click at [1027, 713] on div "# Manufacturer Part # Item Description Quantity Lock item suggestions Info Refe…" at bounding box center [784, 658] width 973 height 194
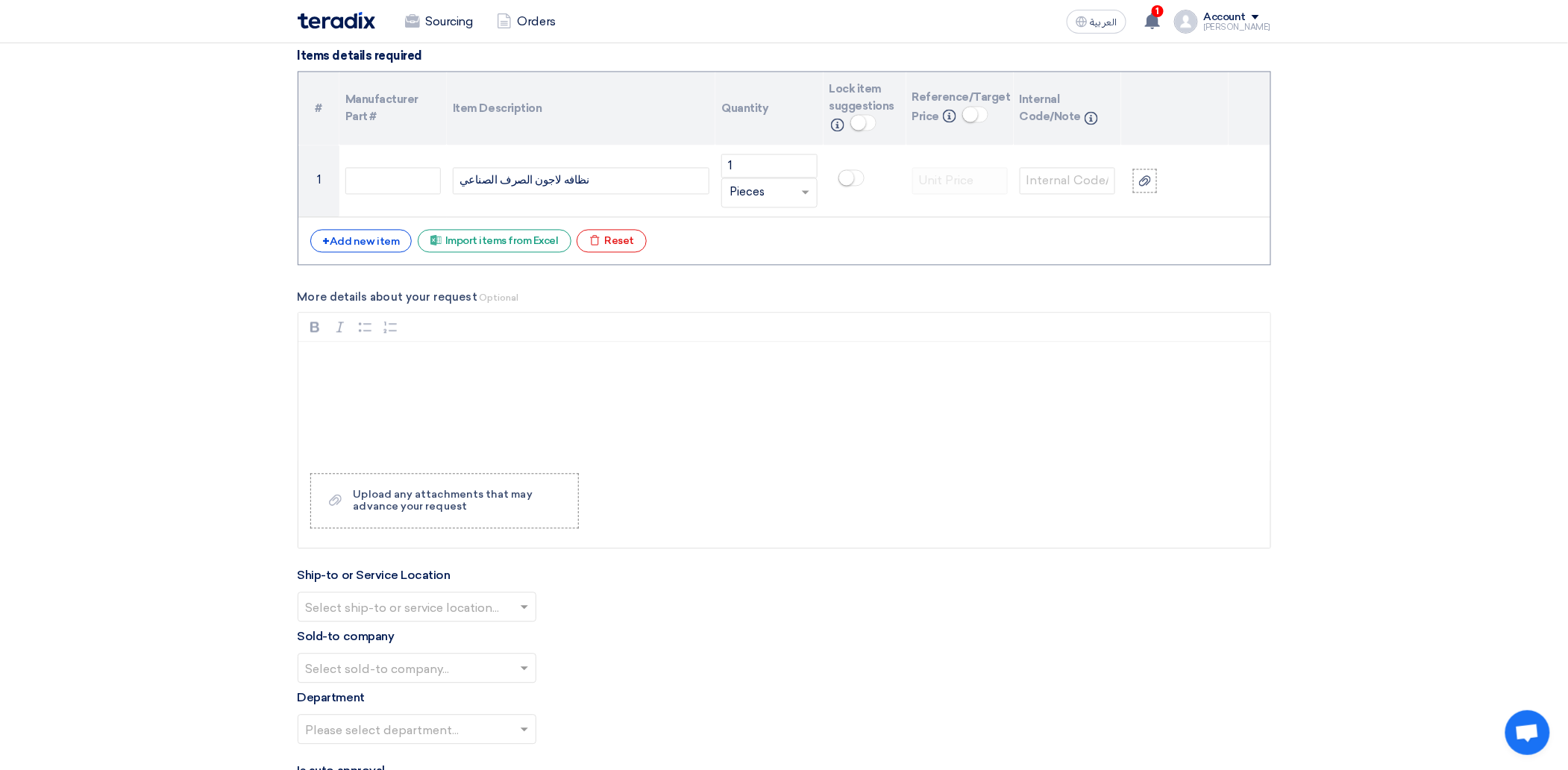
scroll to position [1194, 0]
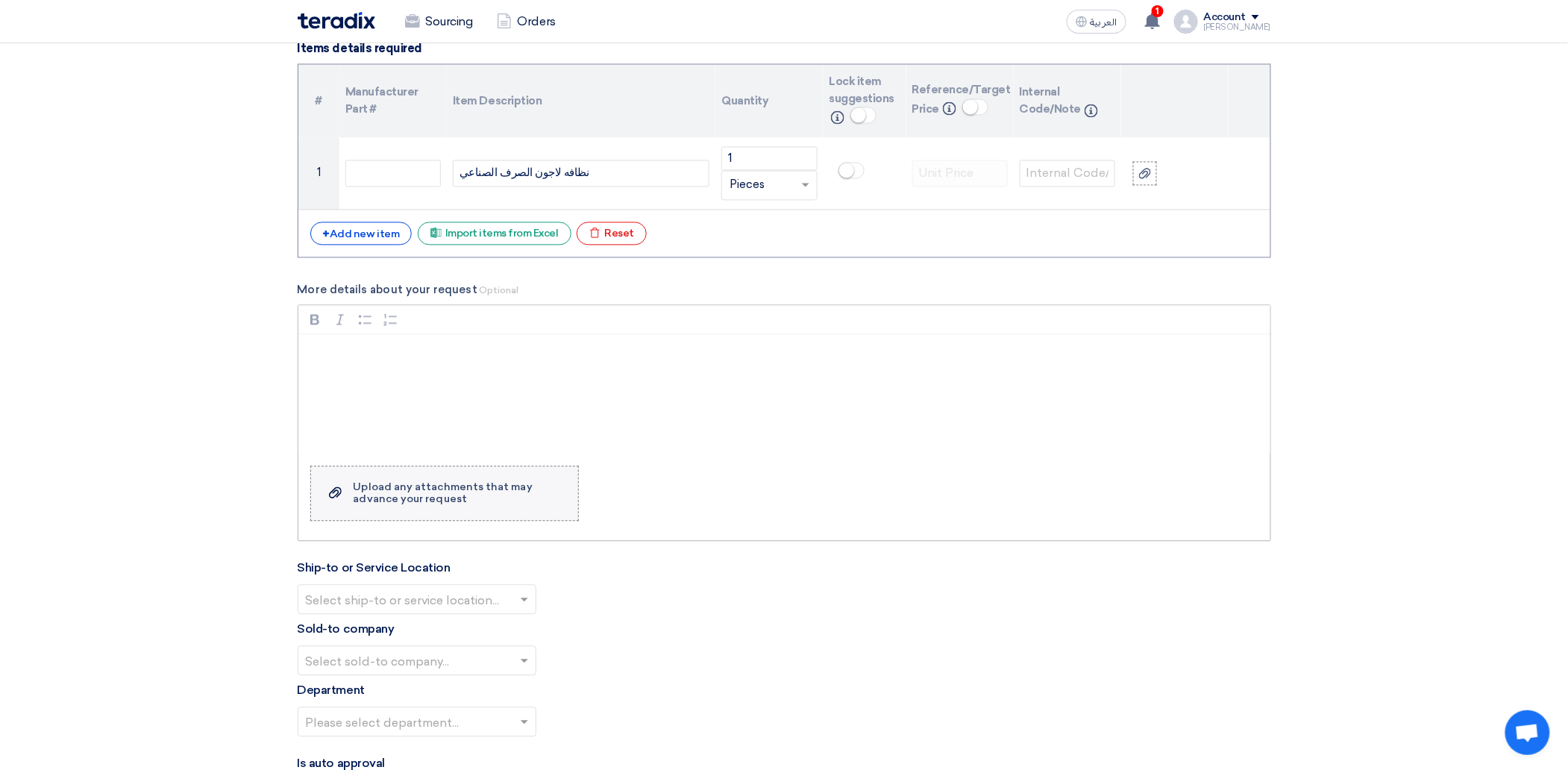
click at [425, 502] on div "Upload any attachments that may advance your request" at bounding box center [458, 493] width 210 height 24
click at [0, 0] on input "Upload a file Upload any attachments that may advance your request" at bounding box center [0, 0] width 0 height 0
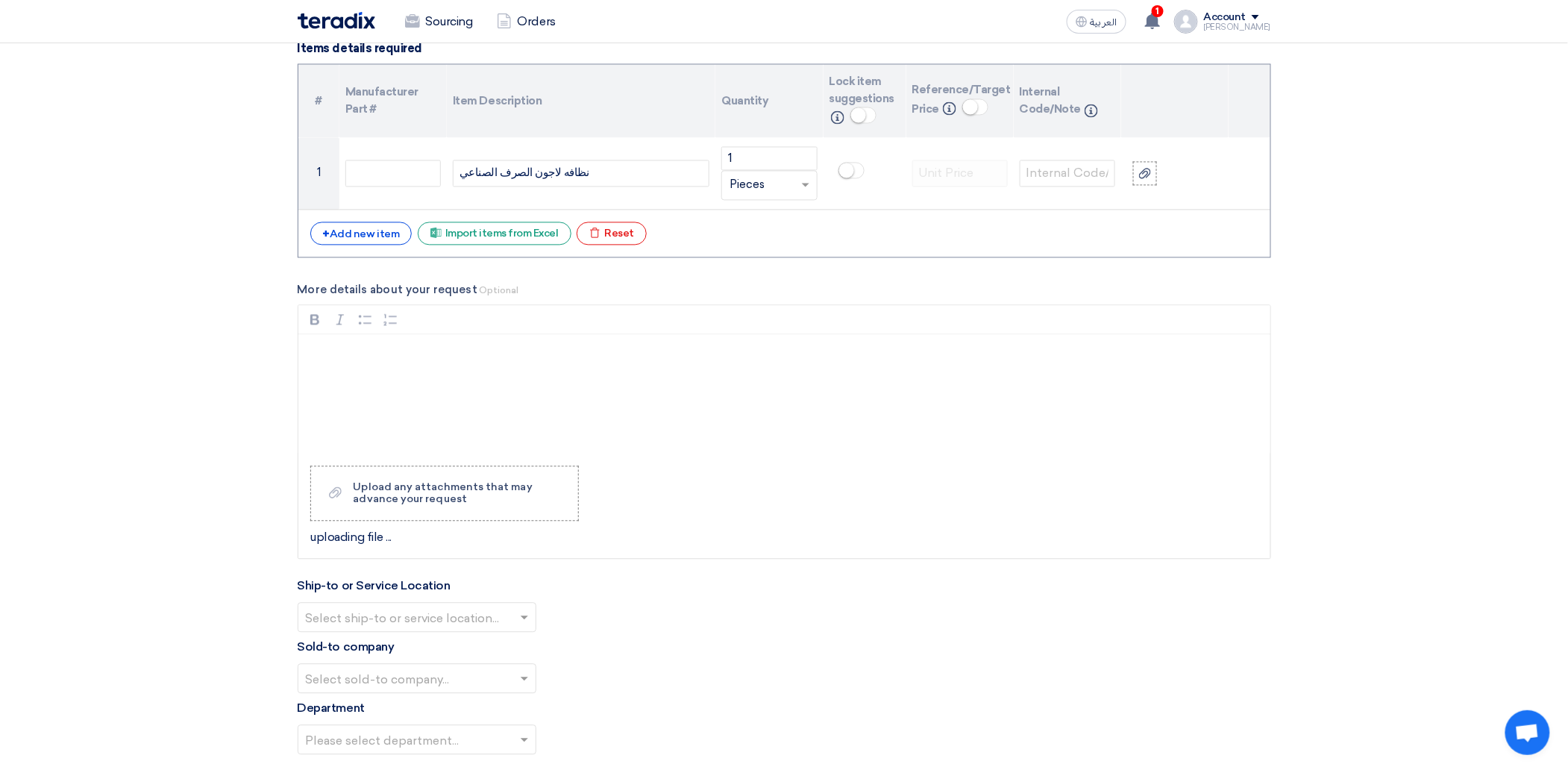
click at [437, 625] on input "text" at bounding box center [410, 618] width 207 height 25
click at [421, 648] on span "Alsharkeya Sugar Manufacturing - Site" at bounding box center [414, 646] width 217 height 14
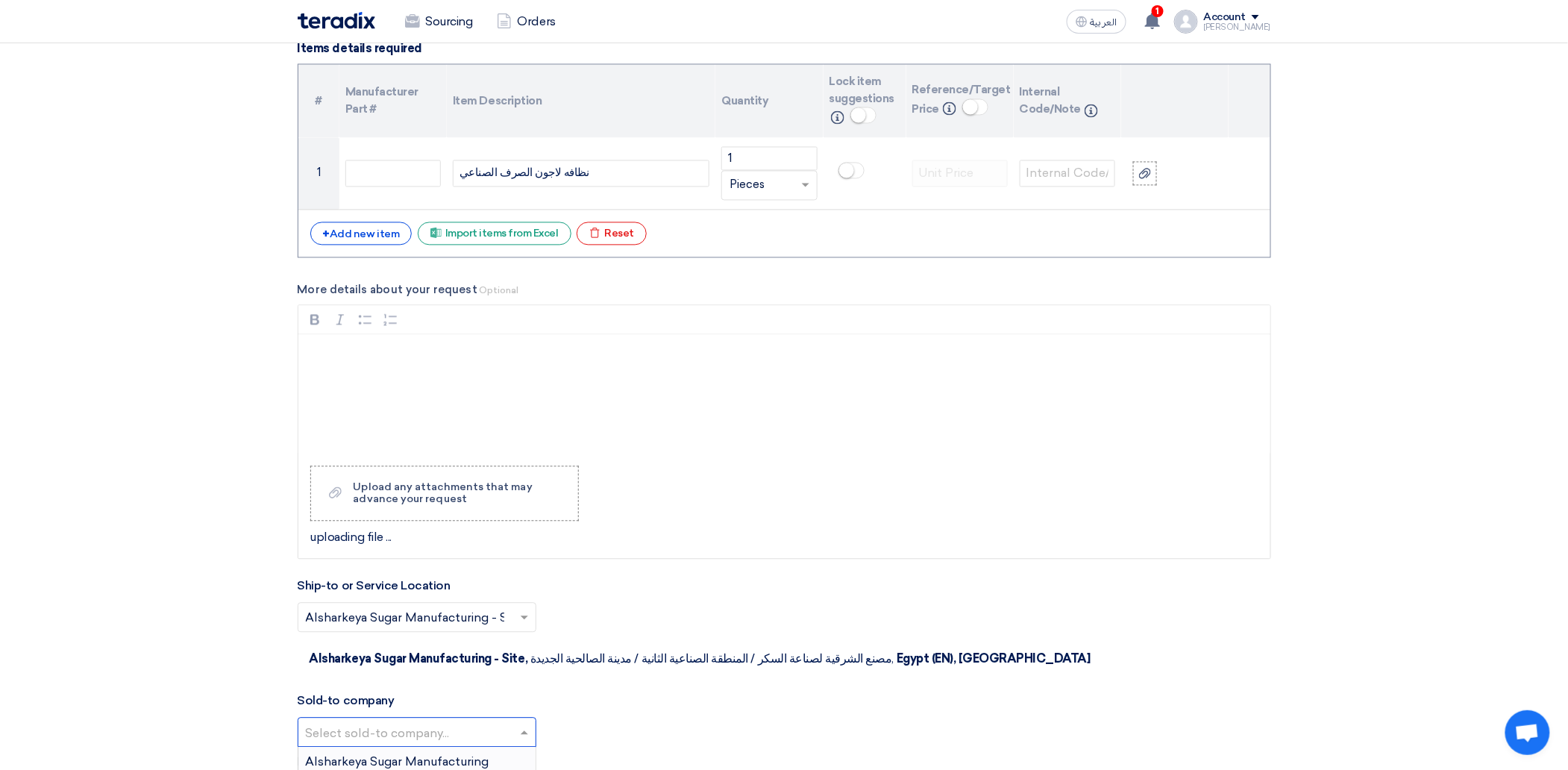
click at [454, 720] on input "text" at bounding box center [410, 733] width 207 height 25
click at [452, 754] on span "Alsharkeya Sugar Manufacturing" at bounding box center [397, 760] width 183 height 14
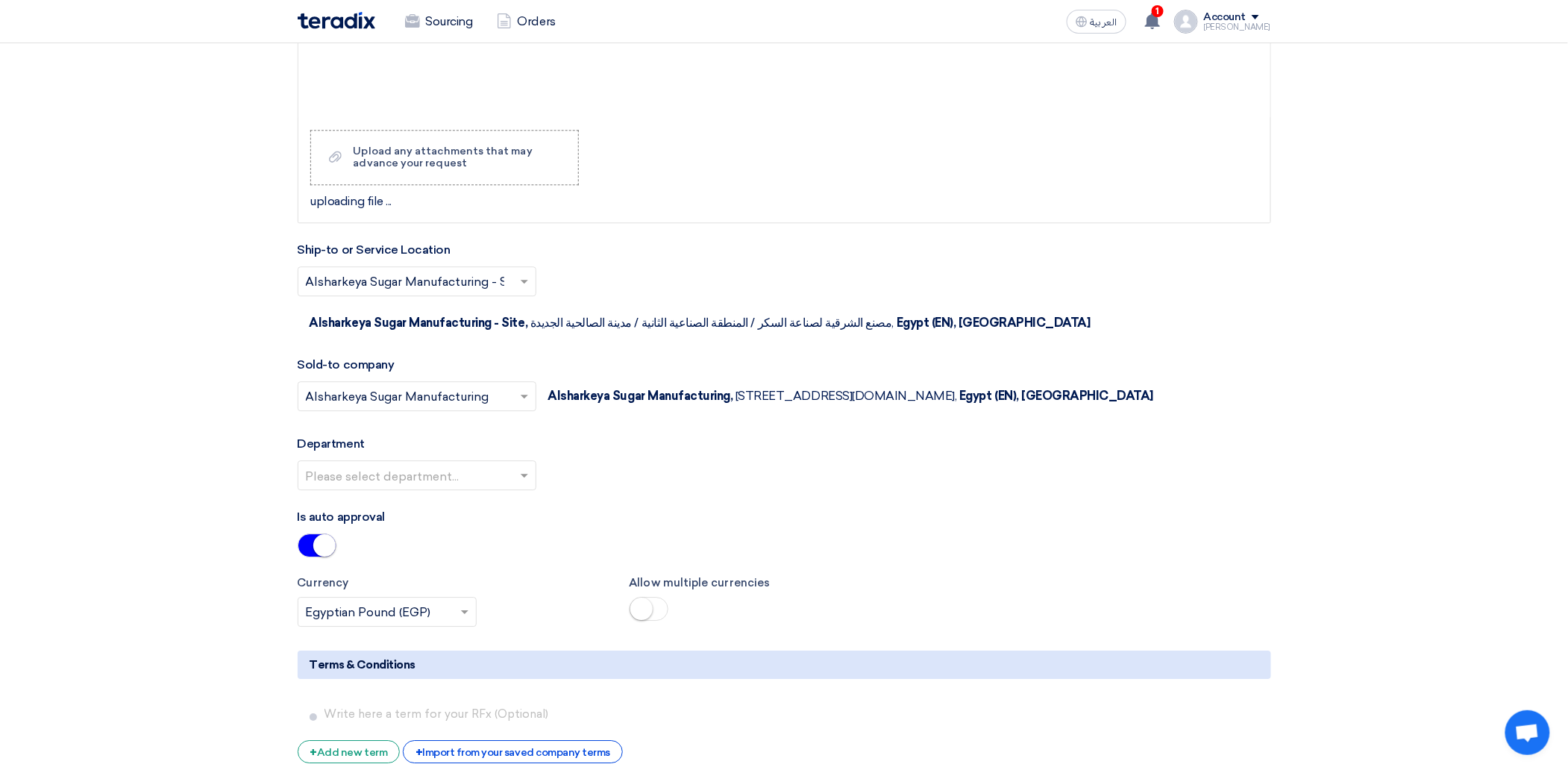
scroll to position [1591, 0]
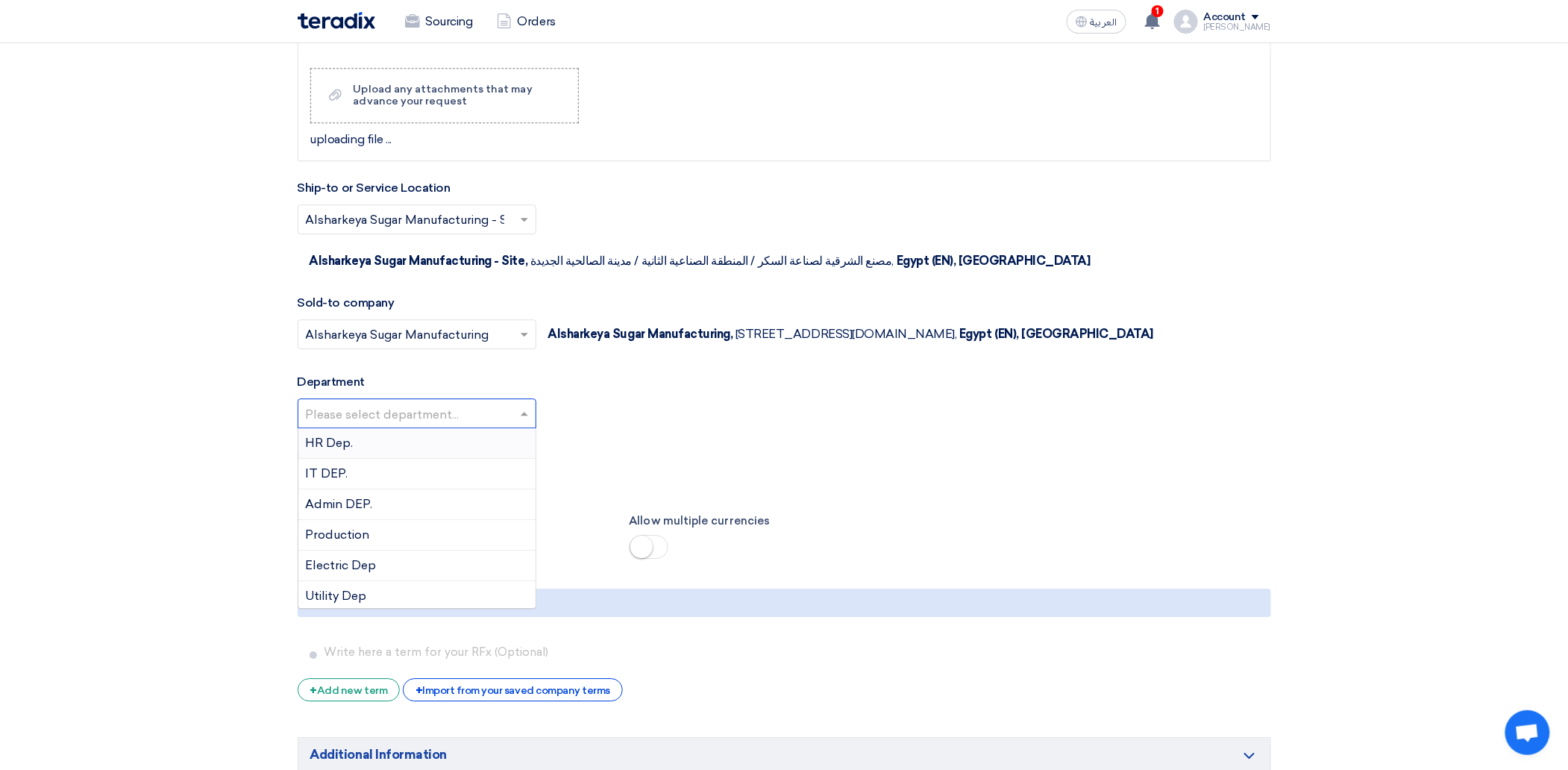
click at [379, 419] on input "text" at bounding box center [410, 414] width 207 height 25
click at [374, 601] on div "Utility Dep" at bounding box center [416, 596] width 237 height 31
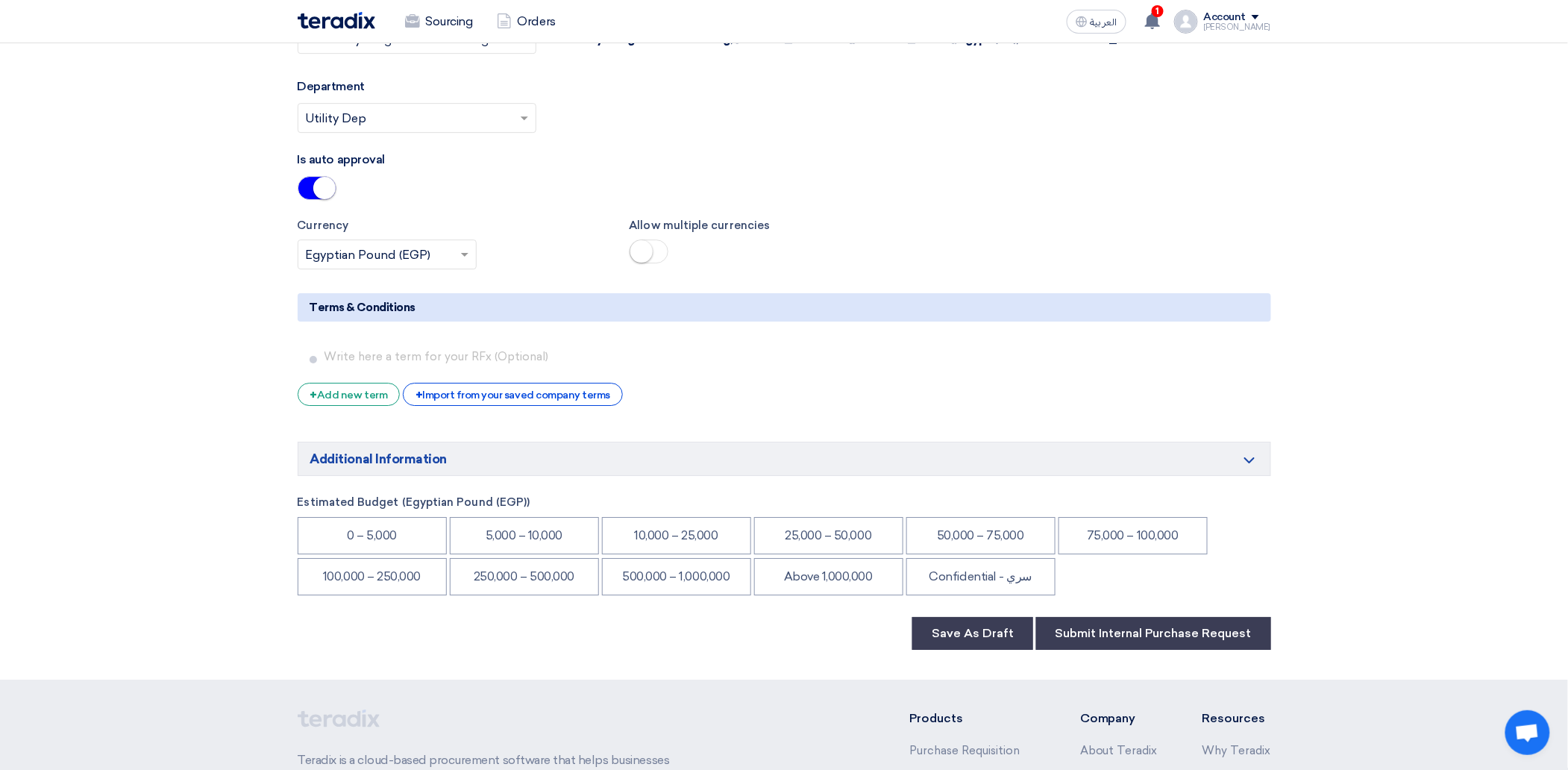
scroll to position [1889, 0]
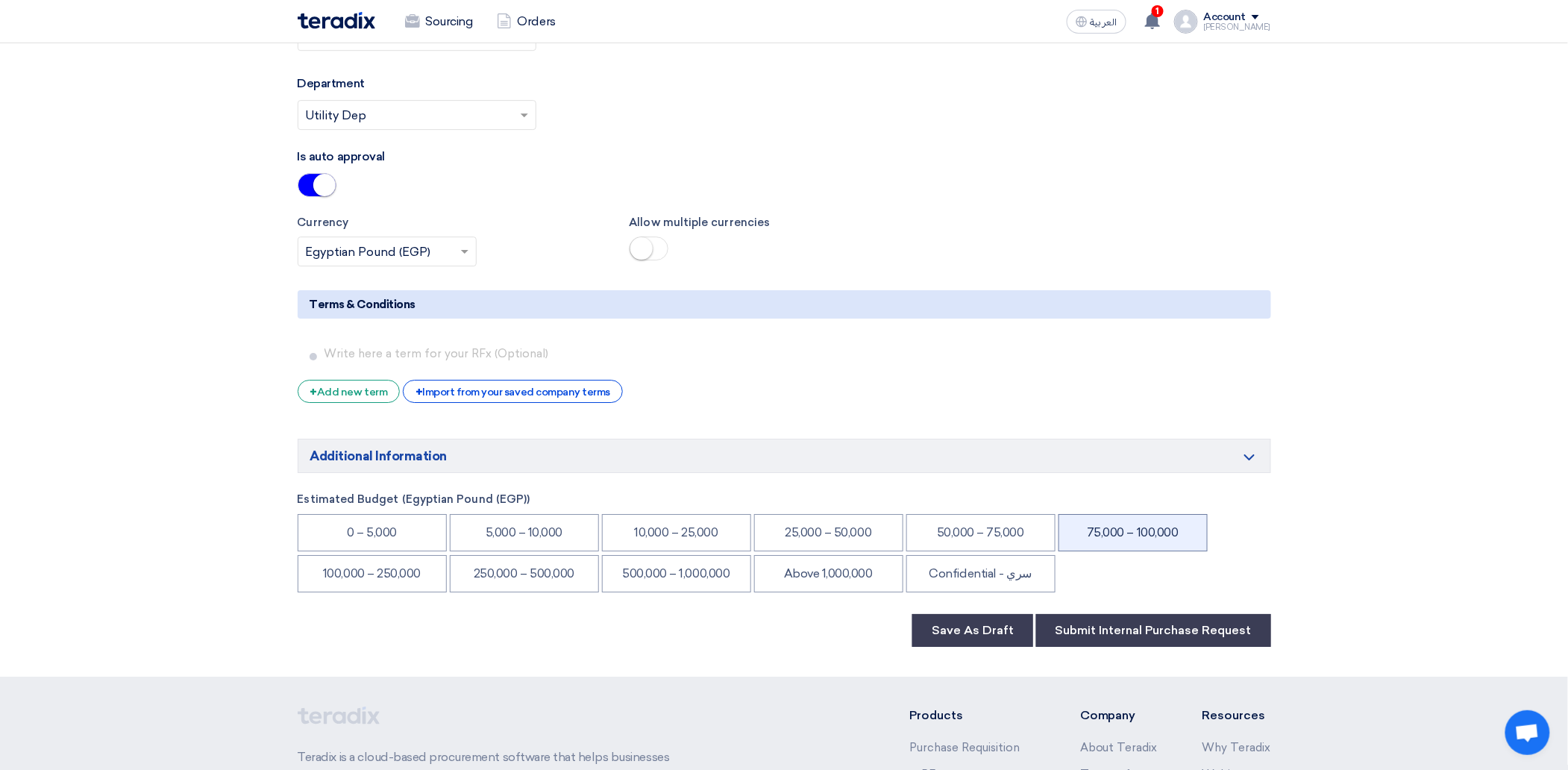
click at [1101, 535] on li "75,000 – 100,000" at bounding box center [1134, 532] width 150 height 37
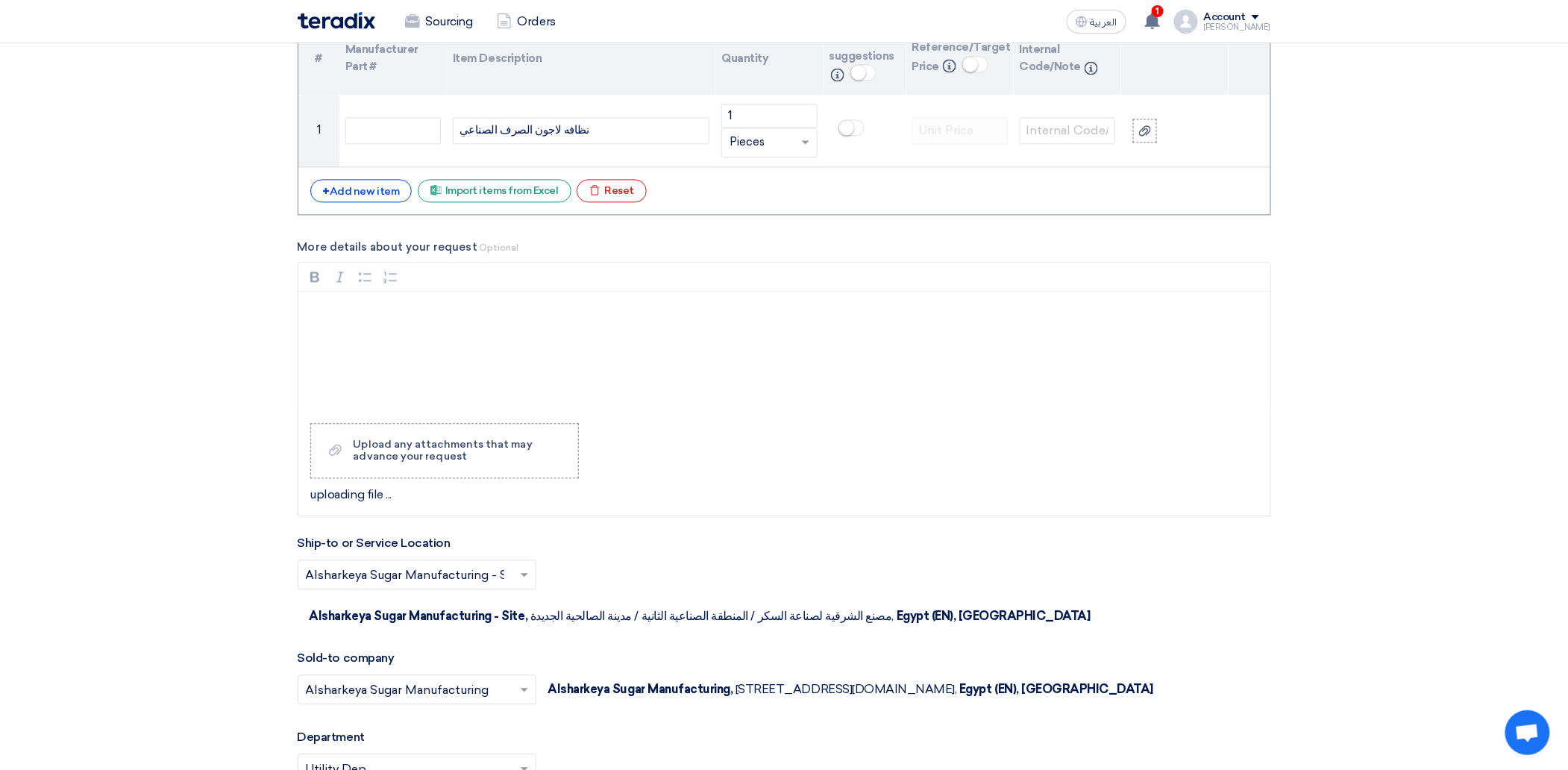
scroll to position [1194, 0]
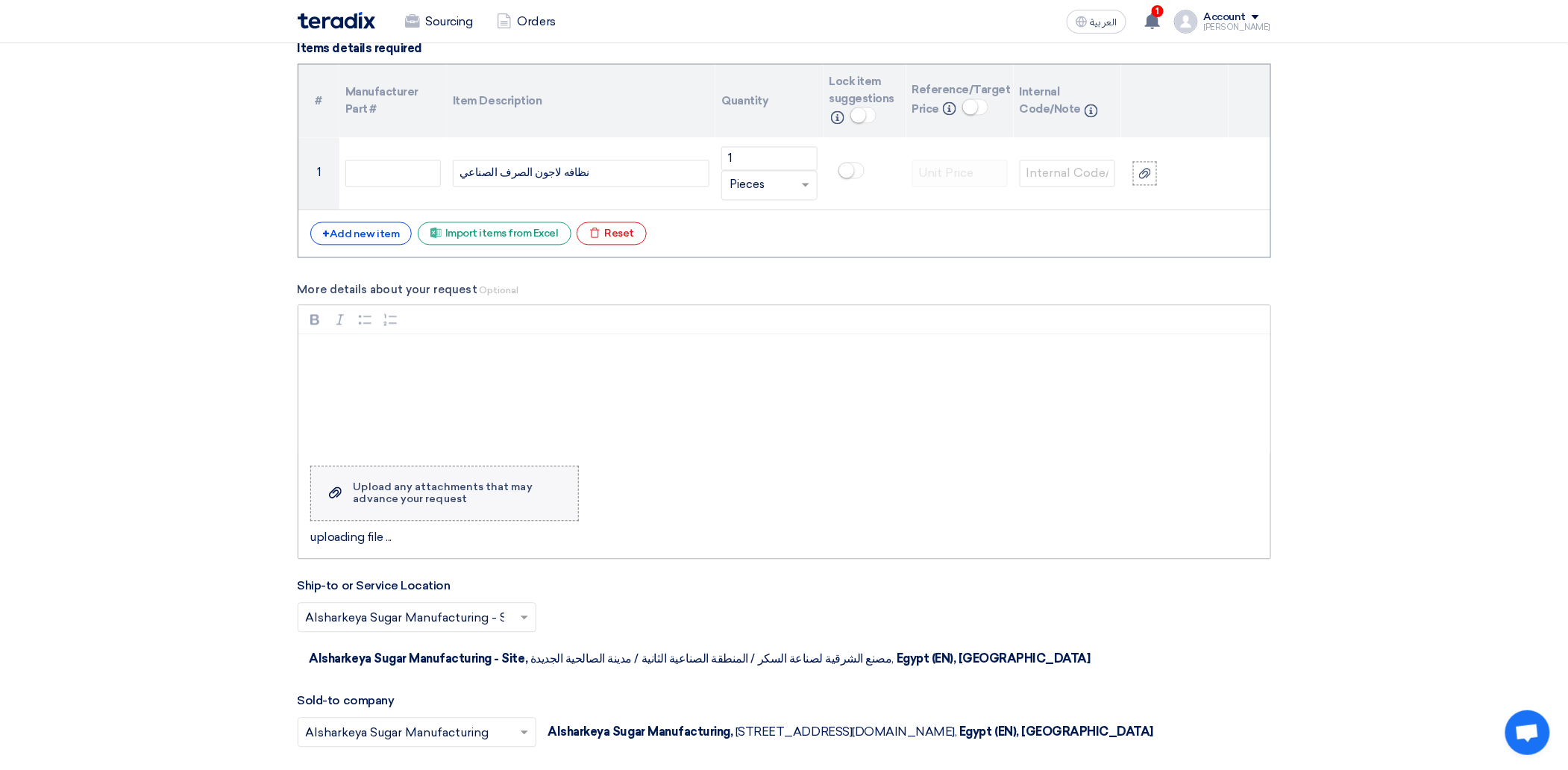
click at [356, 500] on div "Upload any attachments that may advance your request" at bounding box center [458, 493] width 210 height 24
click at [0, 0] on input "Upload a file Upload any attachments that may advance your request" at bounding box center [0, 0] width 0 height 0
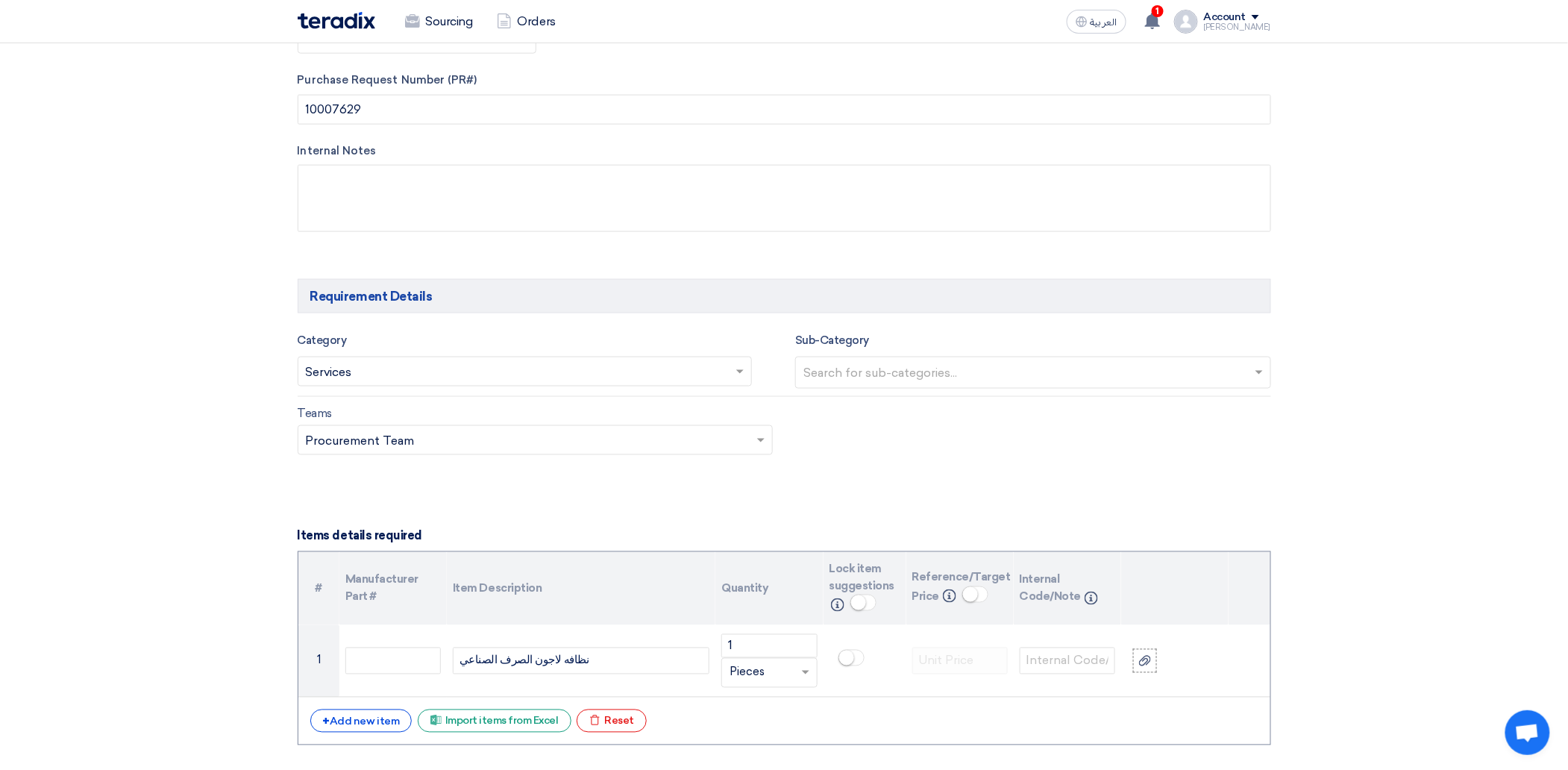
scroll to position [696, 0]
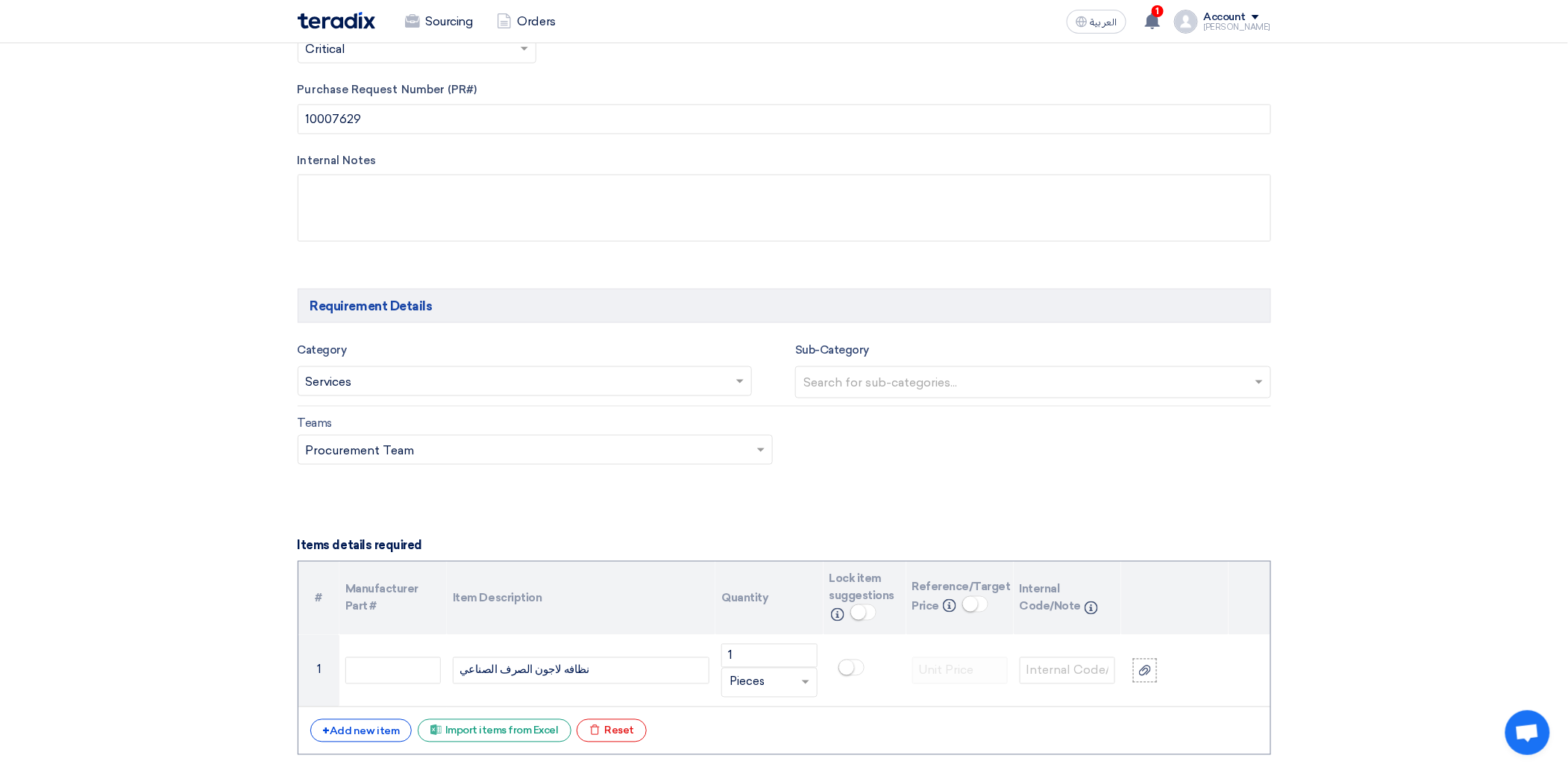
click at [925, 388] on input "text" at bounding box center [1035, 384] width 463 height 25
click at [861, 410] on div "Catering" at bounding box center [1033, 412] width 475 height 30
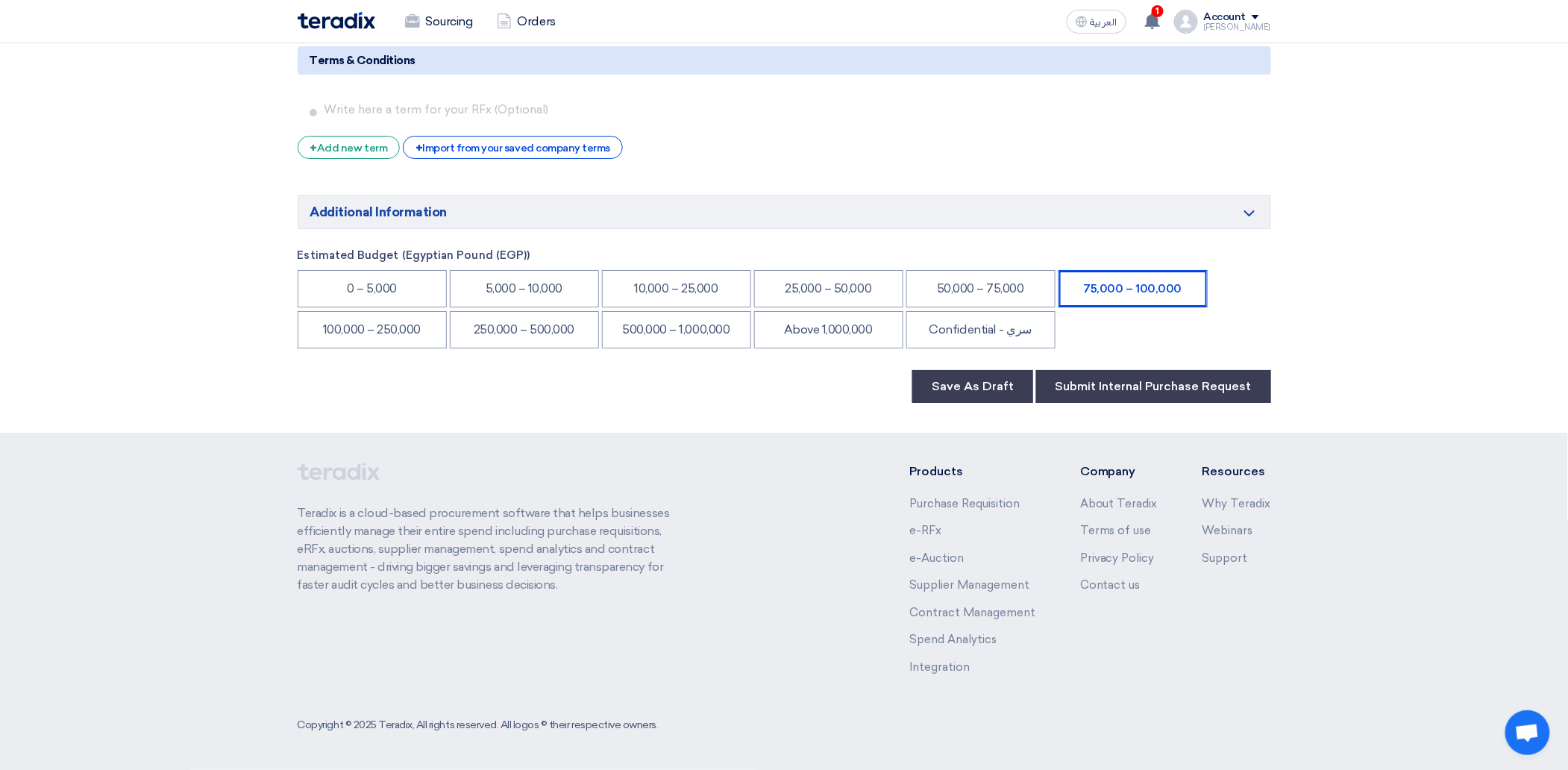
scroll to position [2142, 0]
click at [1082, 385] on button "Submit Internal Purchase Request" at bounding box center [1153, 386] width 235 height 33
click at [1133, 371] on button "Submit Internal Purchase Request" at bounding box center [1153, 386] width 235 height 33
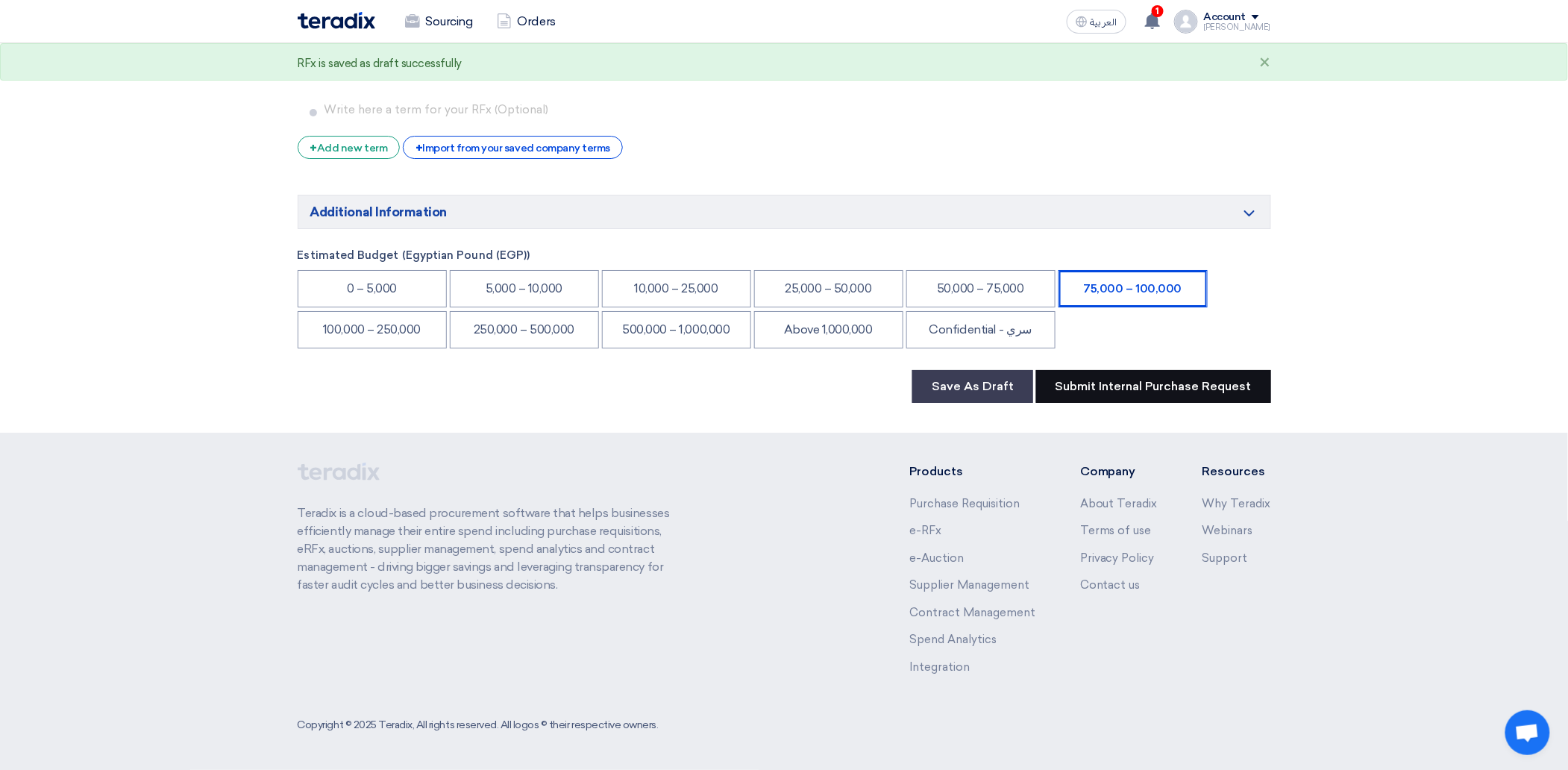
scroll to position [2161, 0]
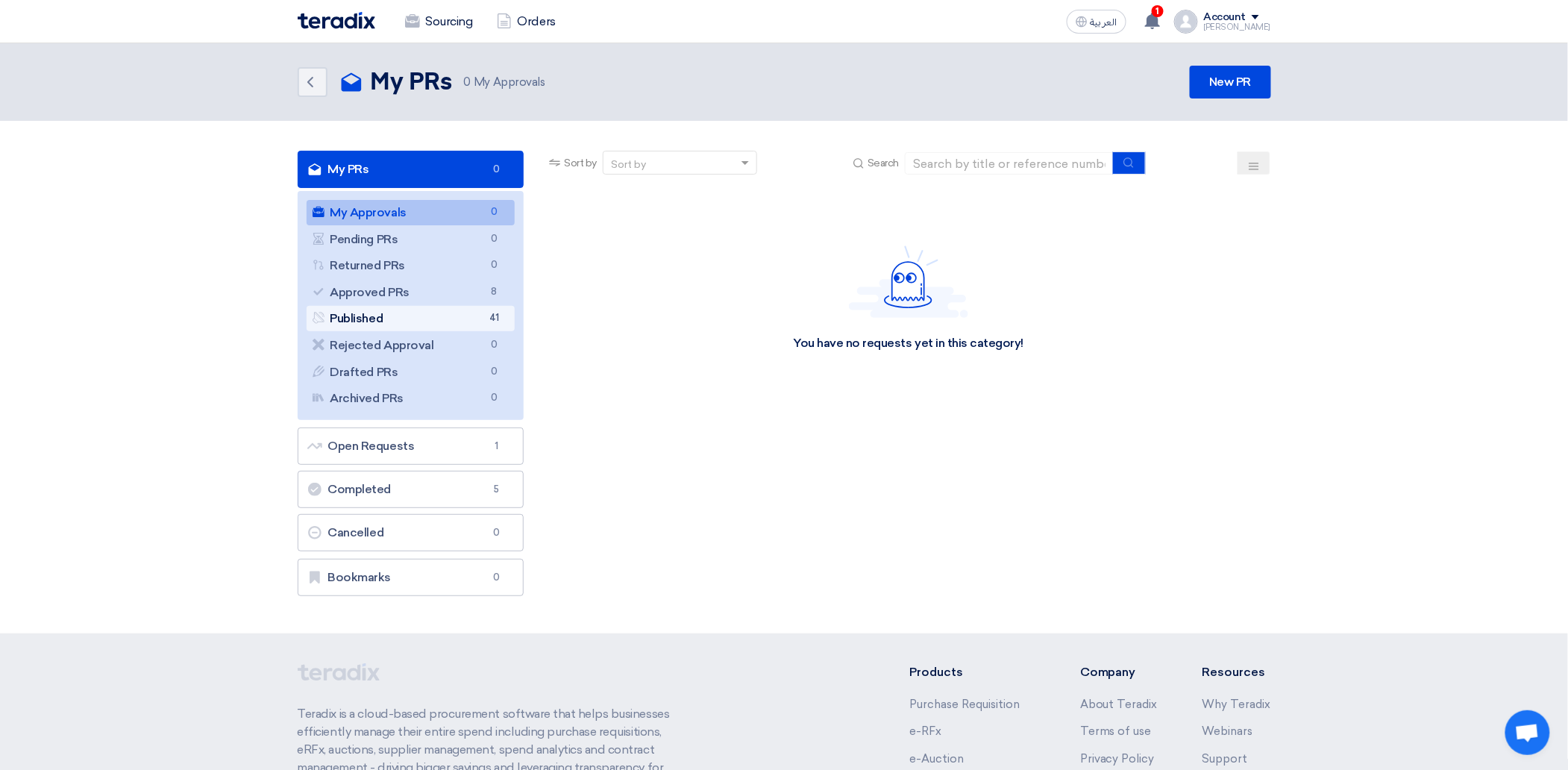
click at [402, 320] on link "Published Published 41" at bounding box center [411, 318] width 209 height 25
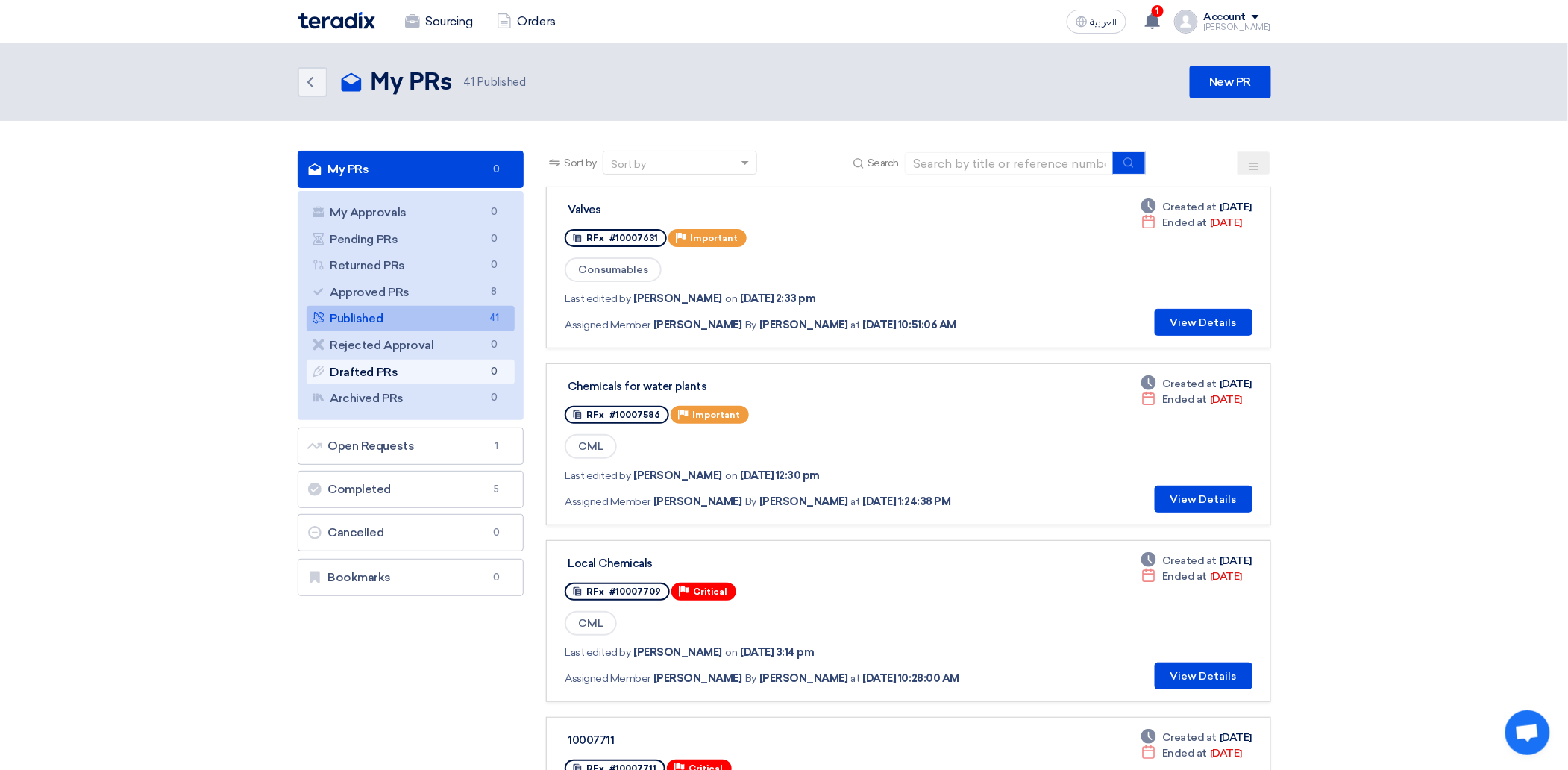
click at [386, 371] on link "Drafted PRs Drafted PRs 0" at bounding box center [411, 372] width 209 height 25
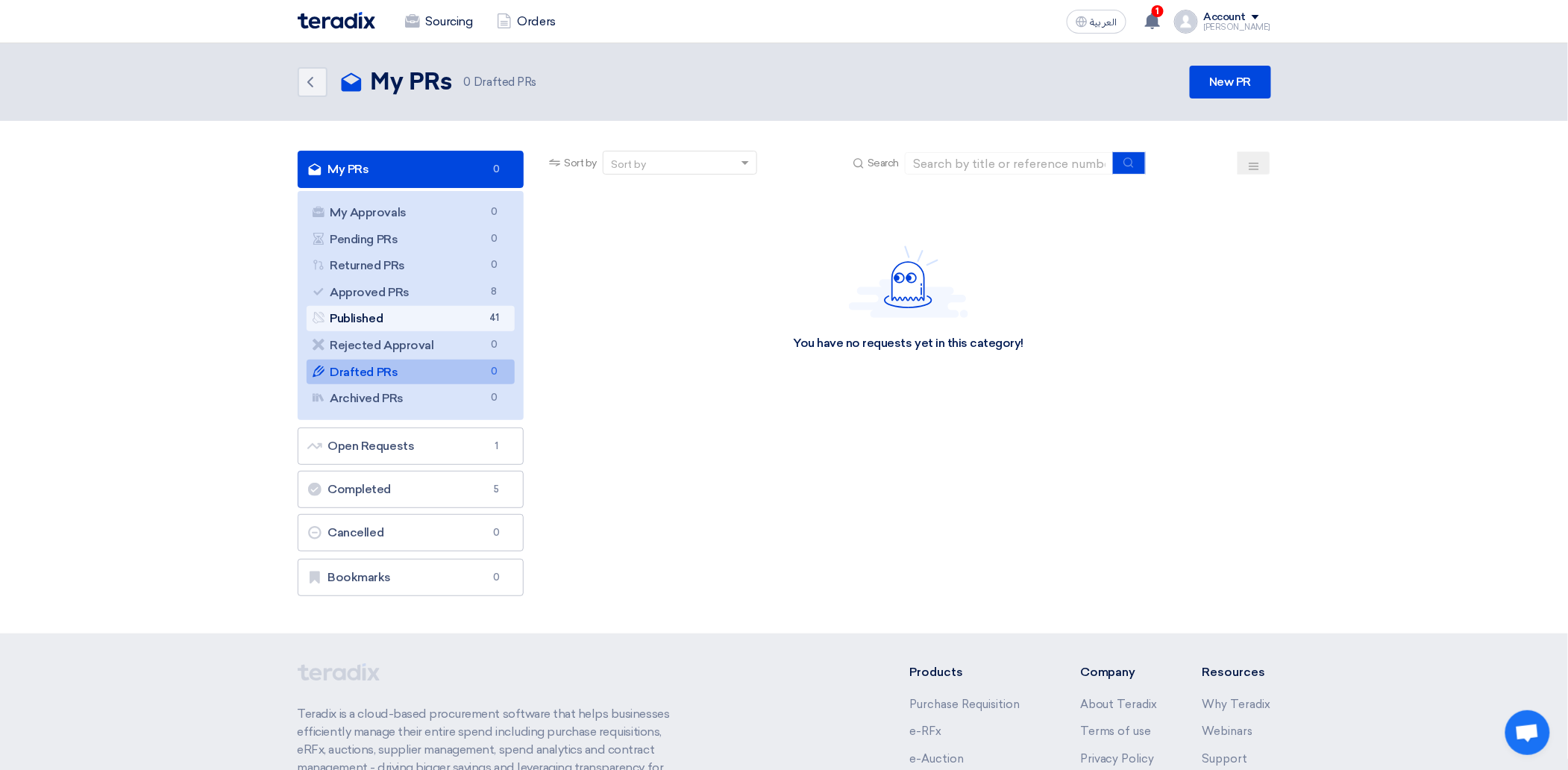
click at [391, 316] on link "Published Published 41" at bounding box center [411, 318] width 209 height 25
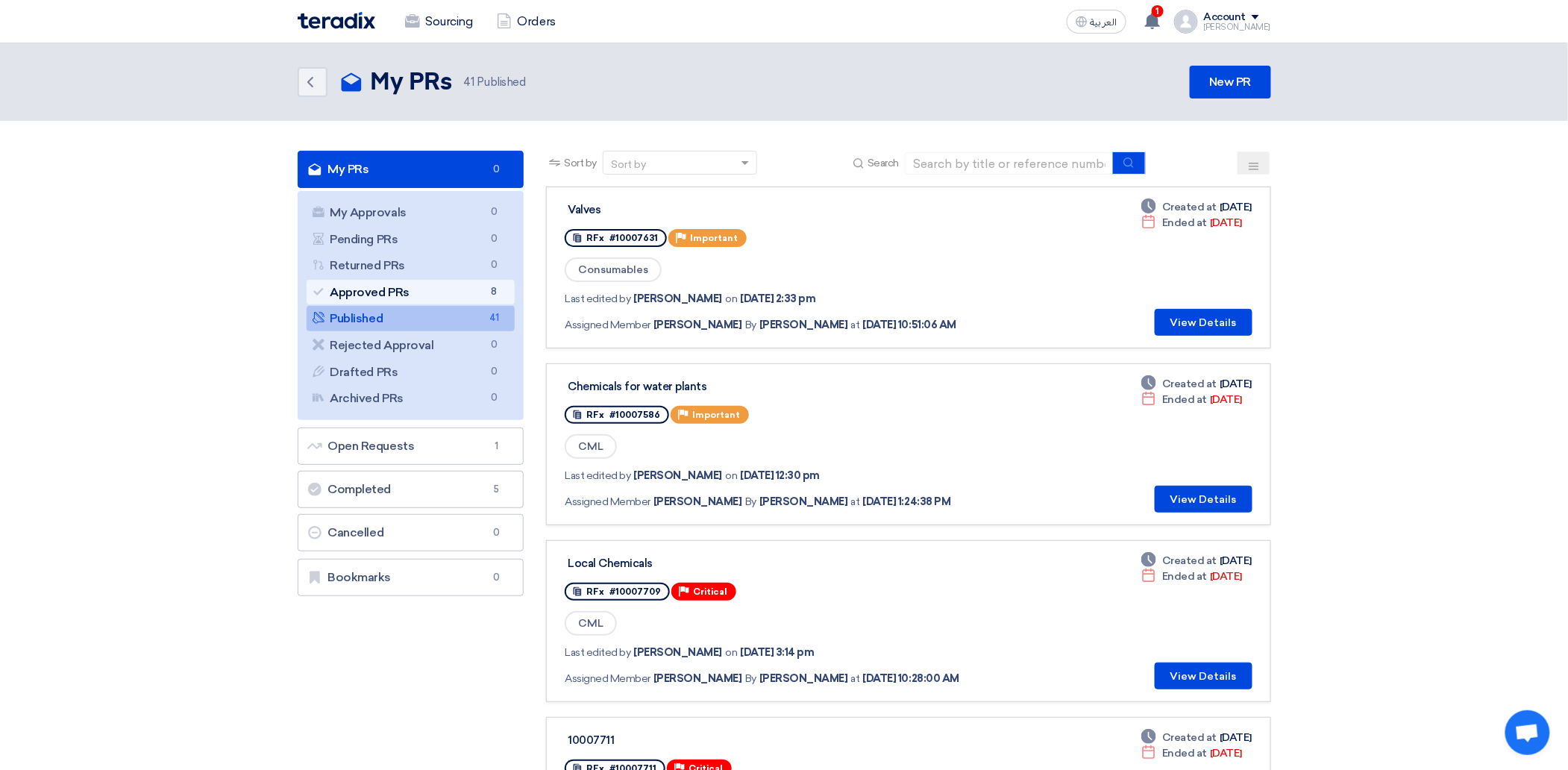
click at [400, 293] on link "Approved PRs Approved PRs 8" at bounding box center [411, 292] width 209 height 25
